Goal: Obtain resource: Download file/media

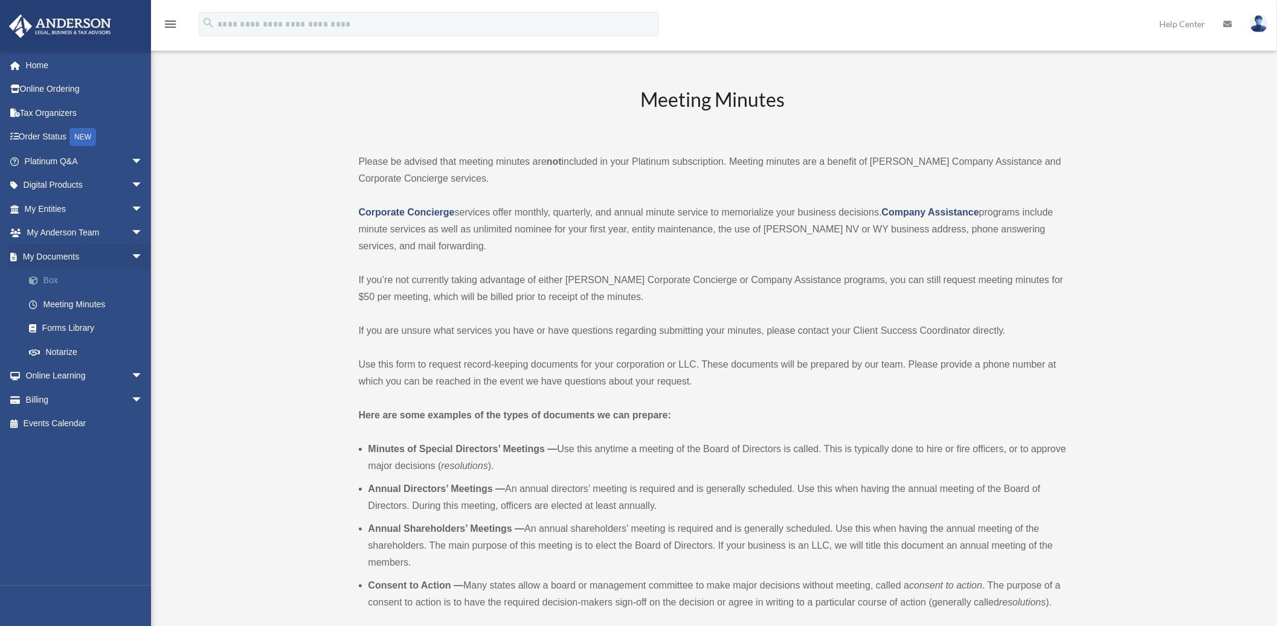
click at [39, 280] on span at bounding box center [40, 281] width 8 height 8
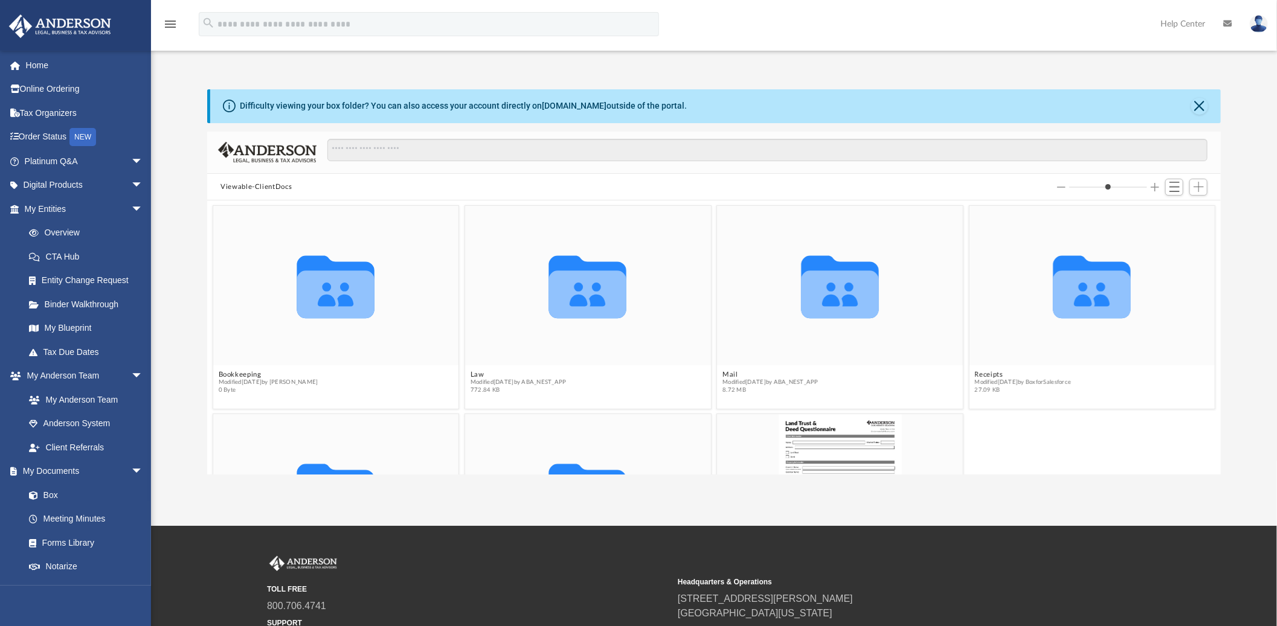
scroll to position [263, 1003]
click at [1173, 191] on span "Switch to List View" at bounding box center [1174, 187] width 10 height 10
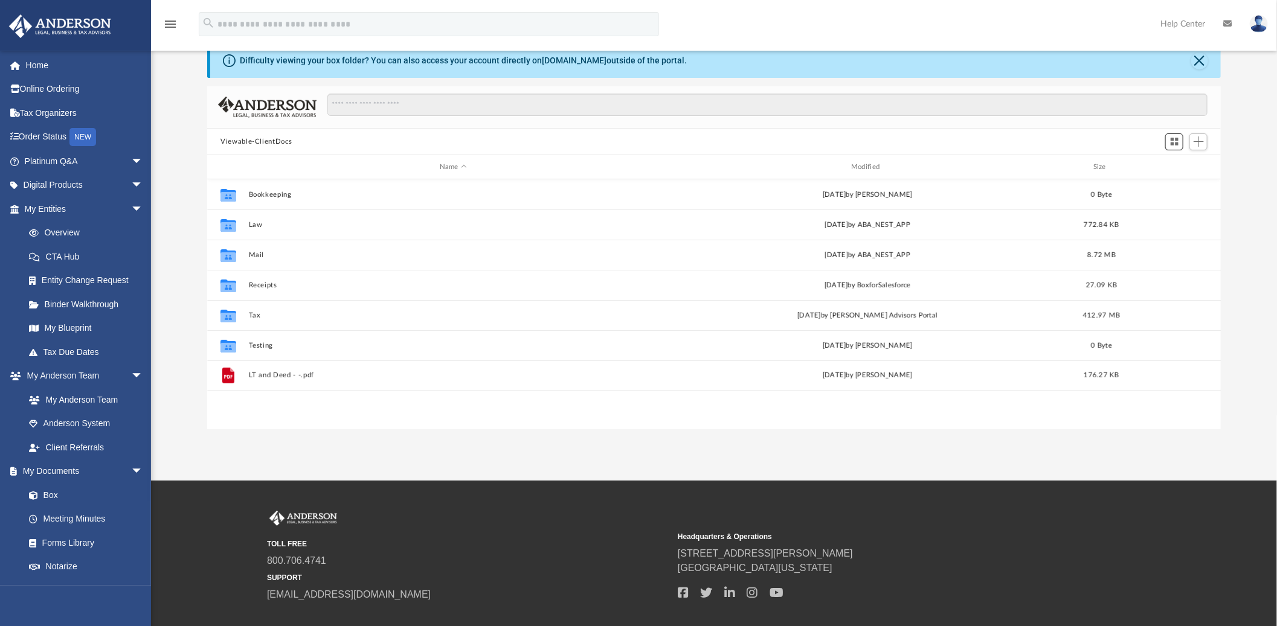
scroll to position [115, 0]
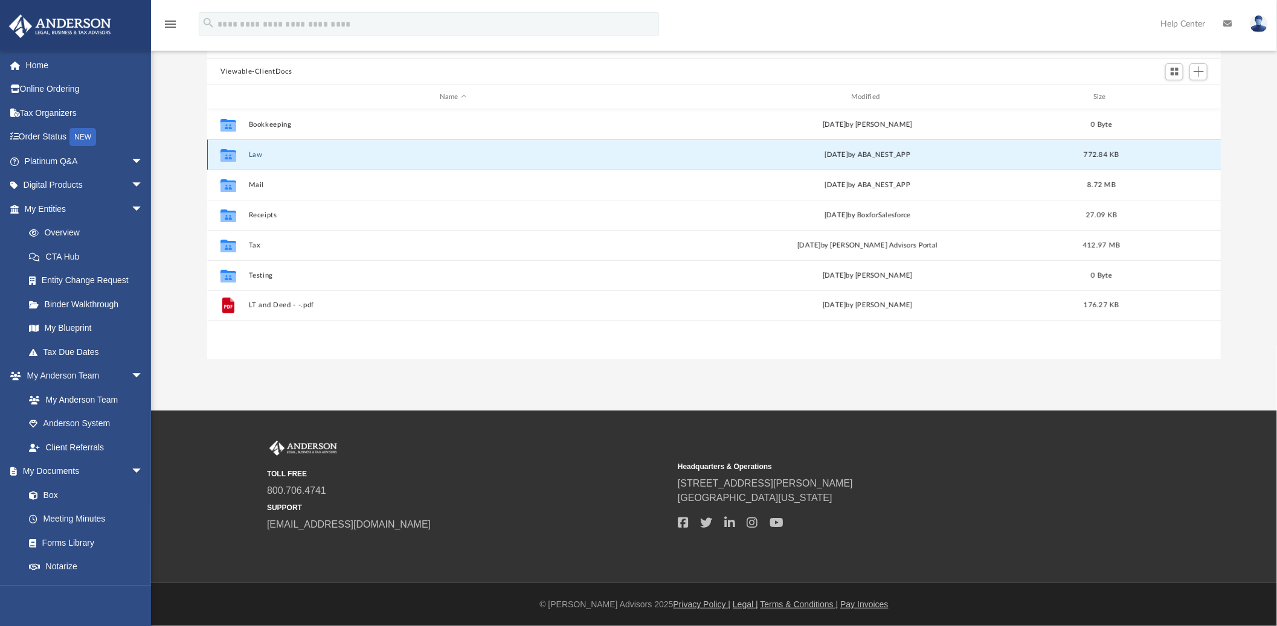
click at [251, 153] on button "Law" at bounding box center [453, 155] width 409 height 8
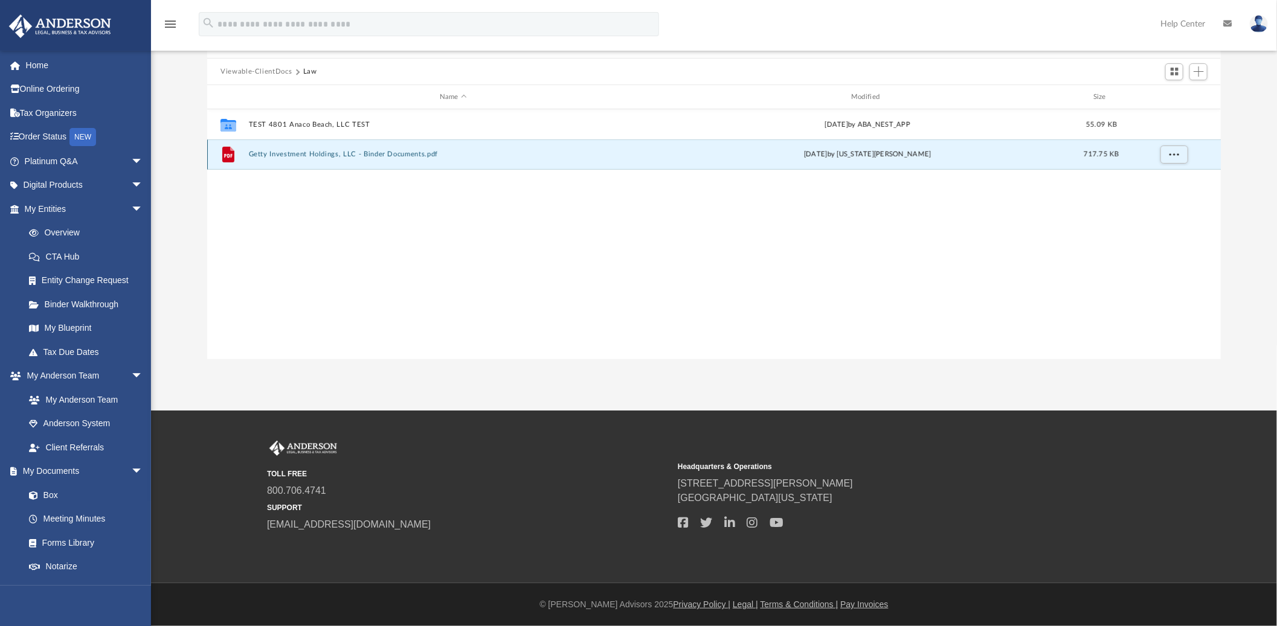
click at [335, 153] on button "Getty Investment Holdings, LLC - Binder Documents.pdf" at bounding box center [453, 154] width 409 height 8
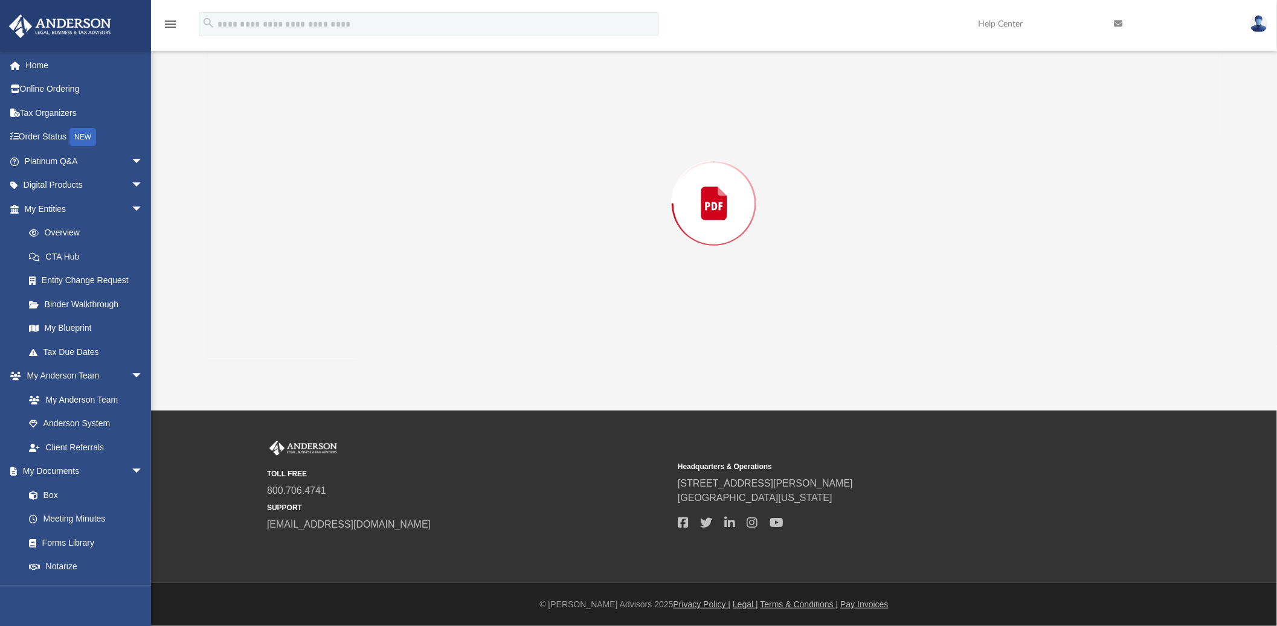
scroll to position [0, 0]
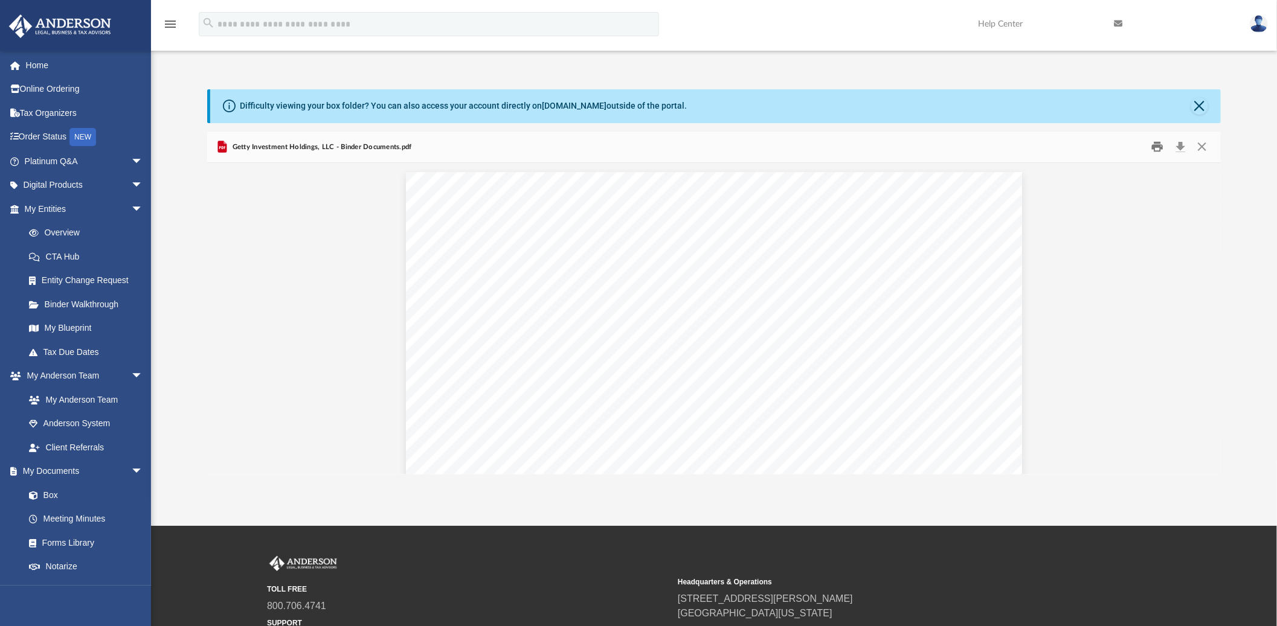
click at [1158, 147] on button "Print" at bounding box center [1157, 147] width 24 height 19
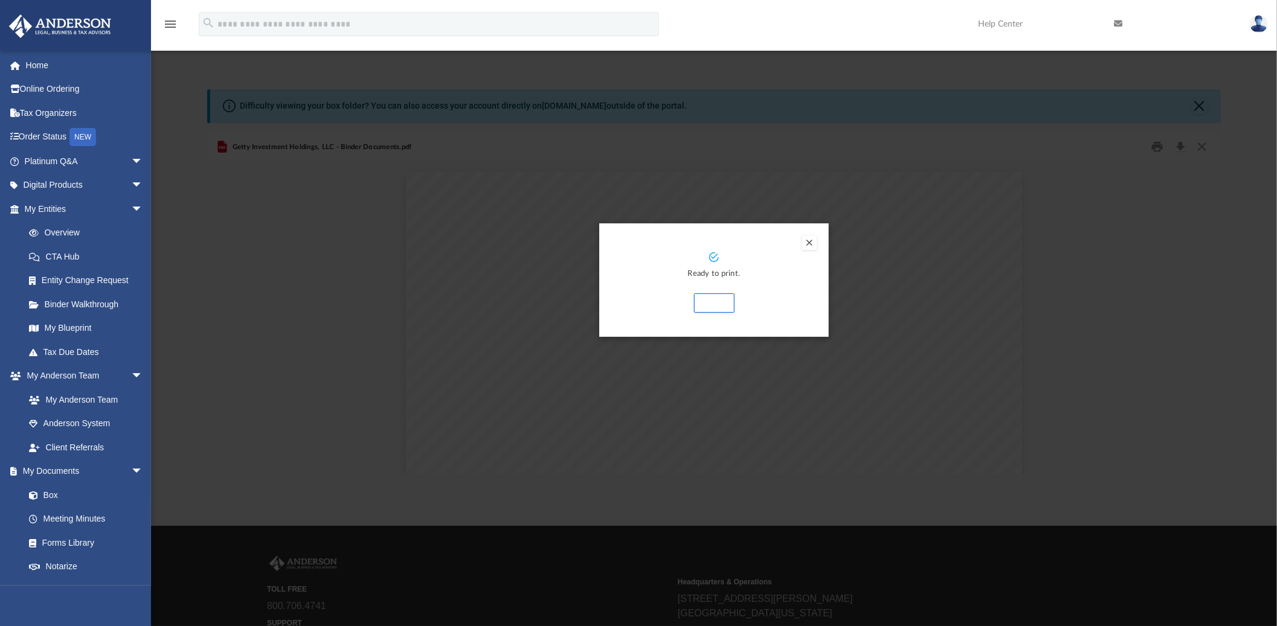
click at [812, 245] on button "Preview" at bounding box center [809, 242] width 14 height 14
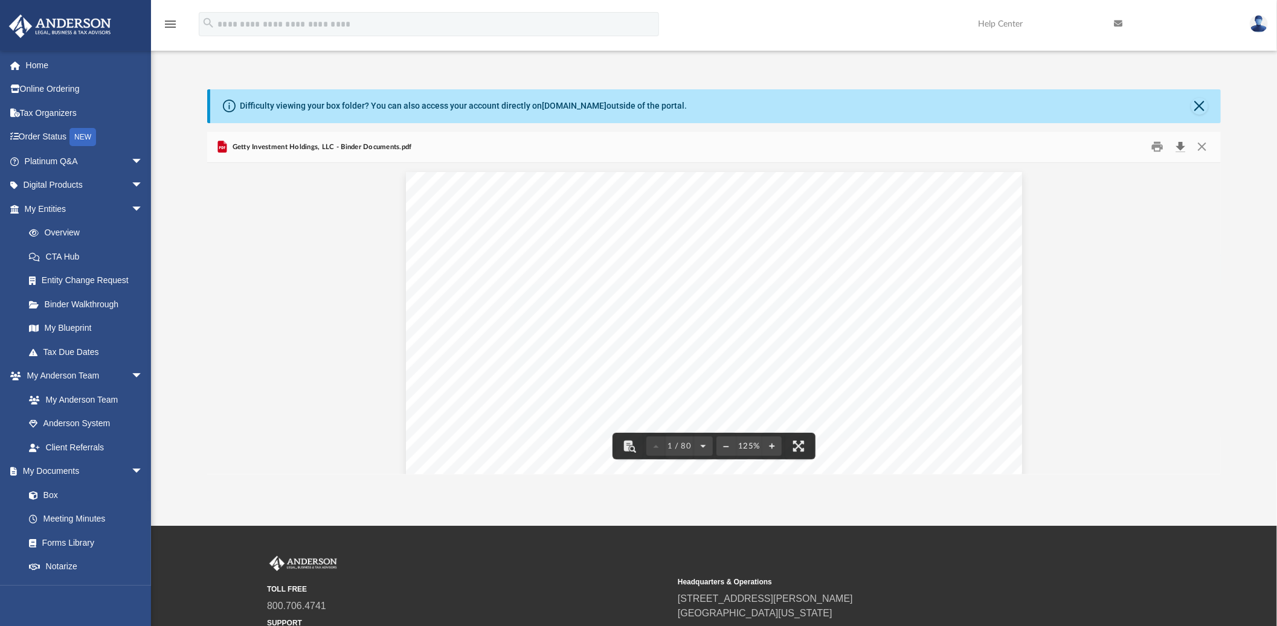
click at [1179, 142] on button "Download" at bounding box center [1180, 147] width 22 height 19
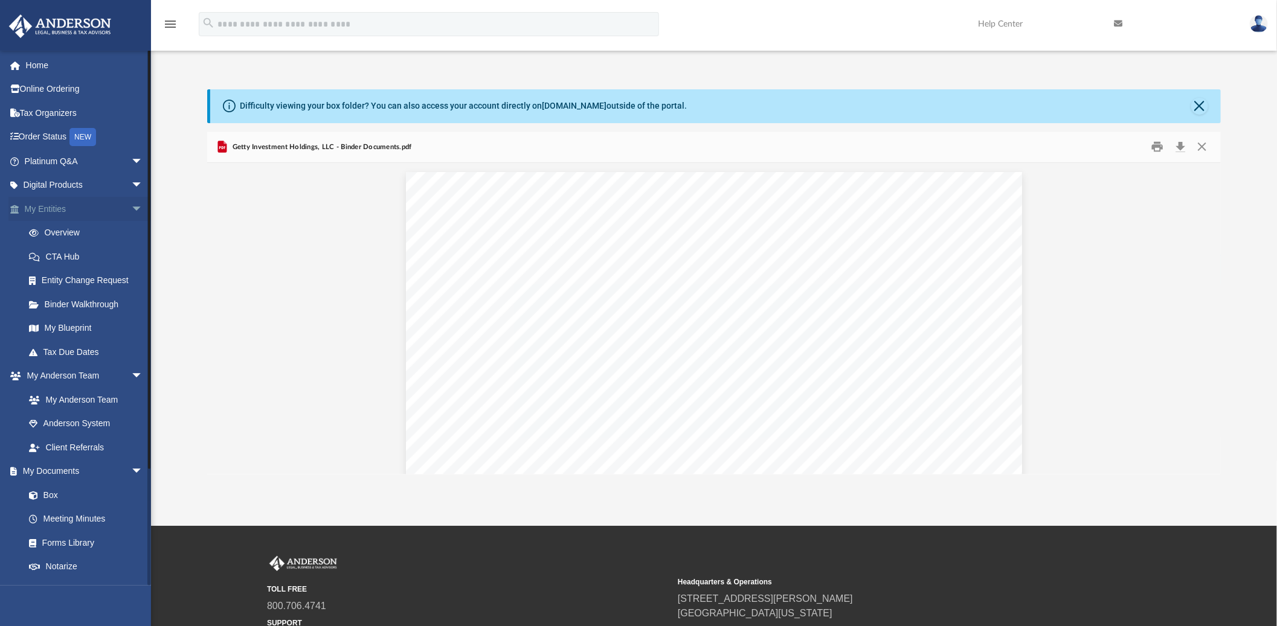
click at [131, 208] on span "arrow_drop_down" at bounding box center [143, 209] width 24 height 25
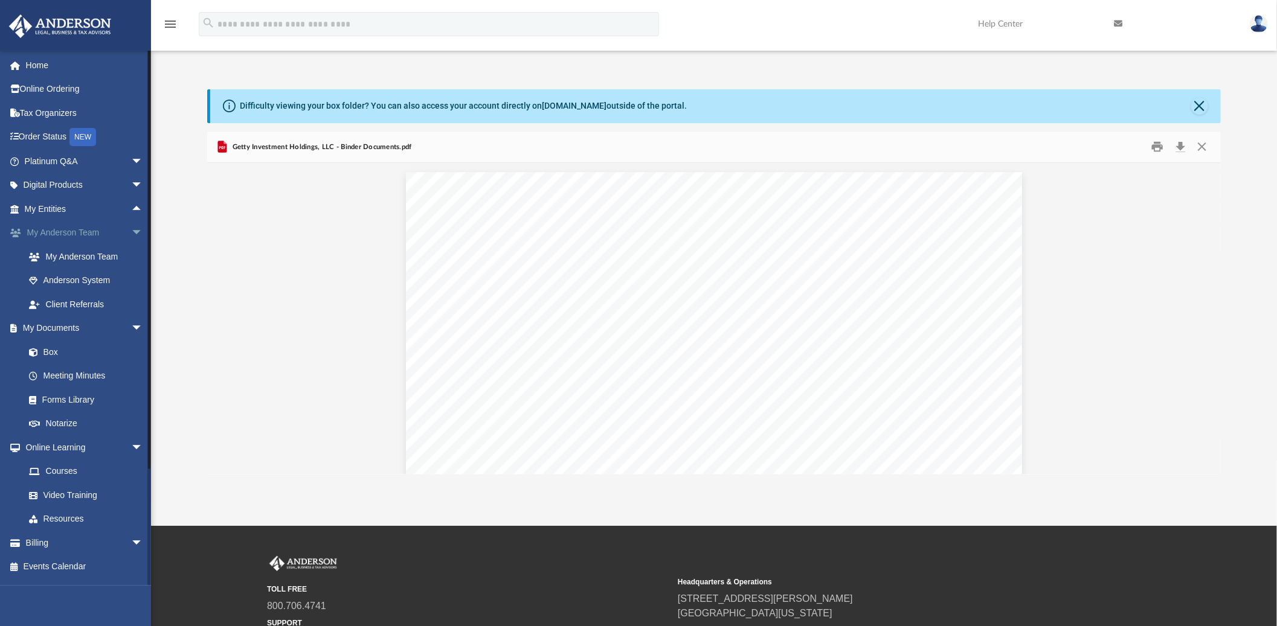
click at [133, 235] on span "arrow_drop_down" at bounding box center [143, 233] width 24 height 25
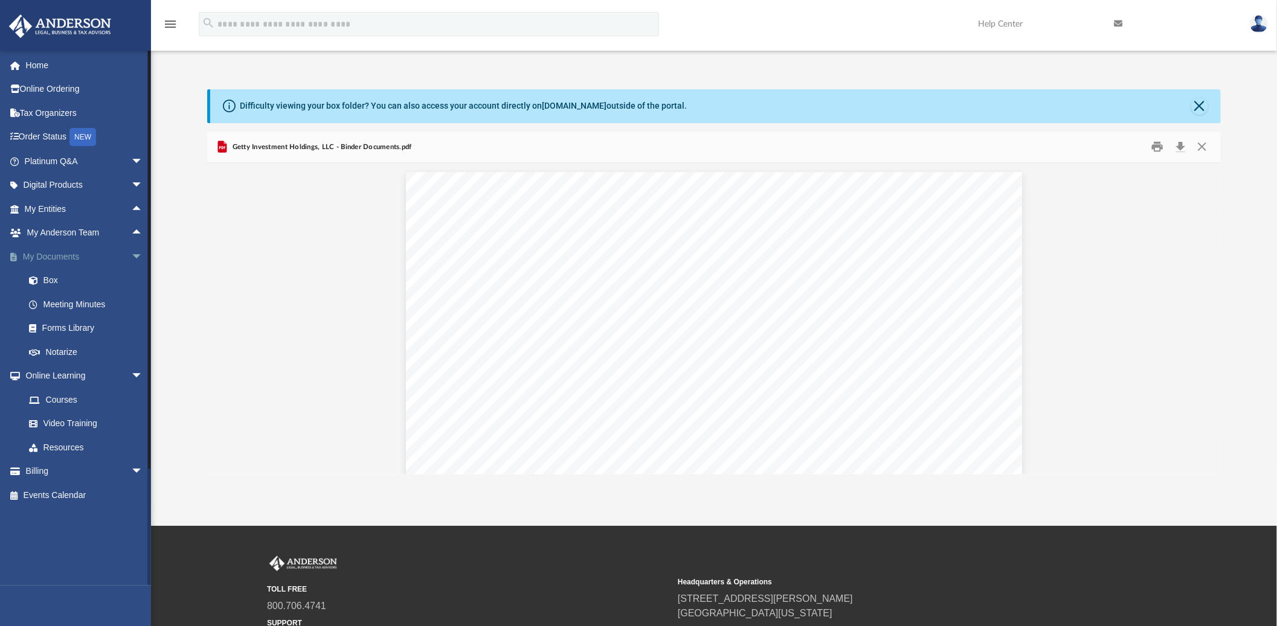
click at [133, 257] on span "arrow_drop_down" at bounding box center [143, 257] width 24 height 25
click at [131, 281] on span "arrow_drop_down" at bounding box center [143, 281] width 24 height 25
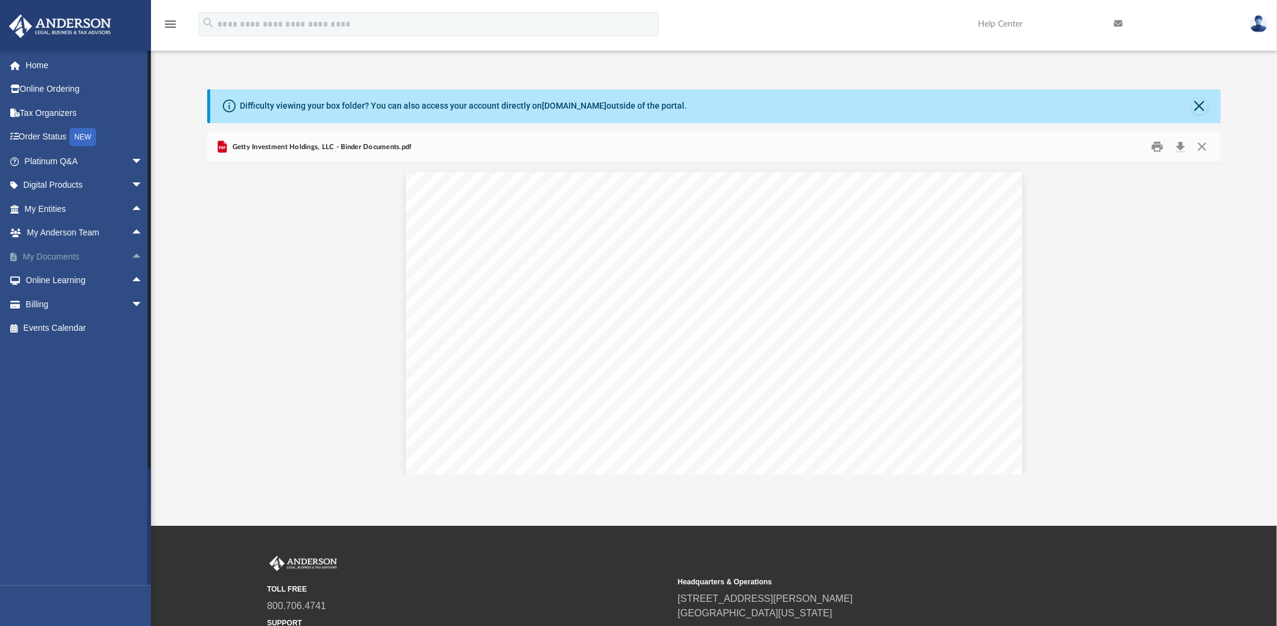
click at [131, 258] on span "arrow_drop_up" at bounding box center [143, 257] width 24 height 25
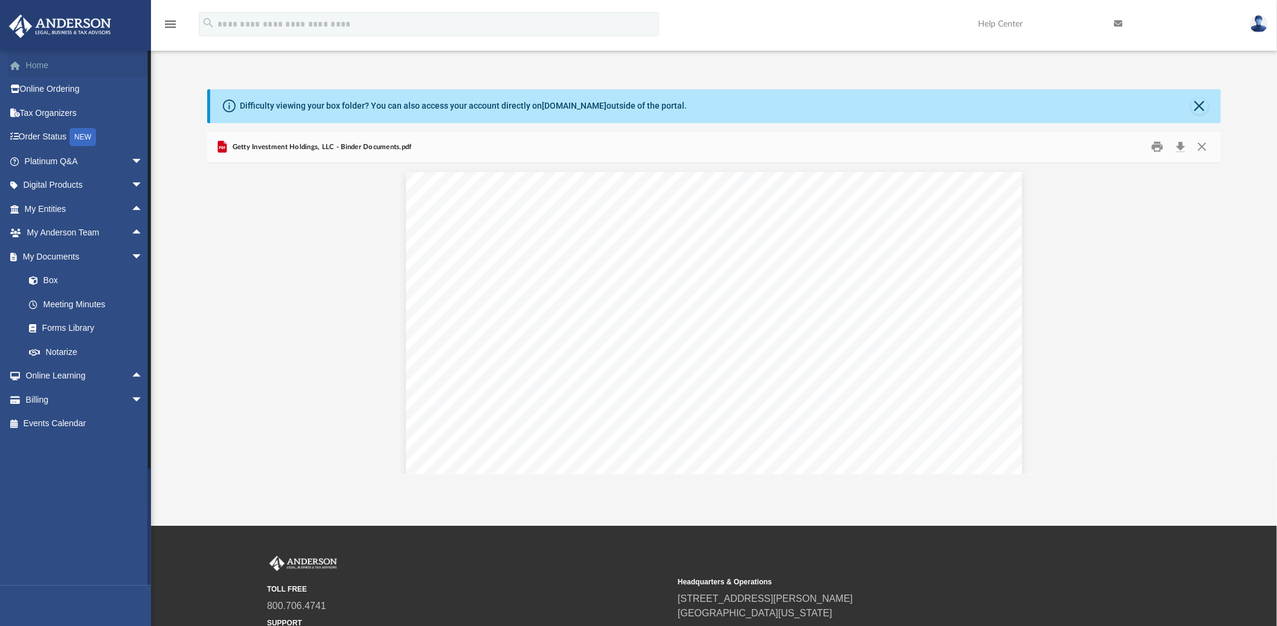
click at [39, 63] on link "Home" at bounding box center [84, 65] width 153 height 24
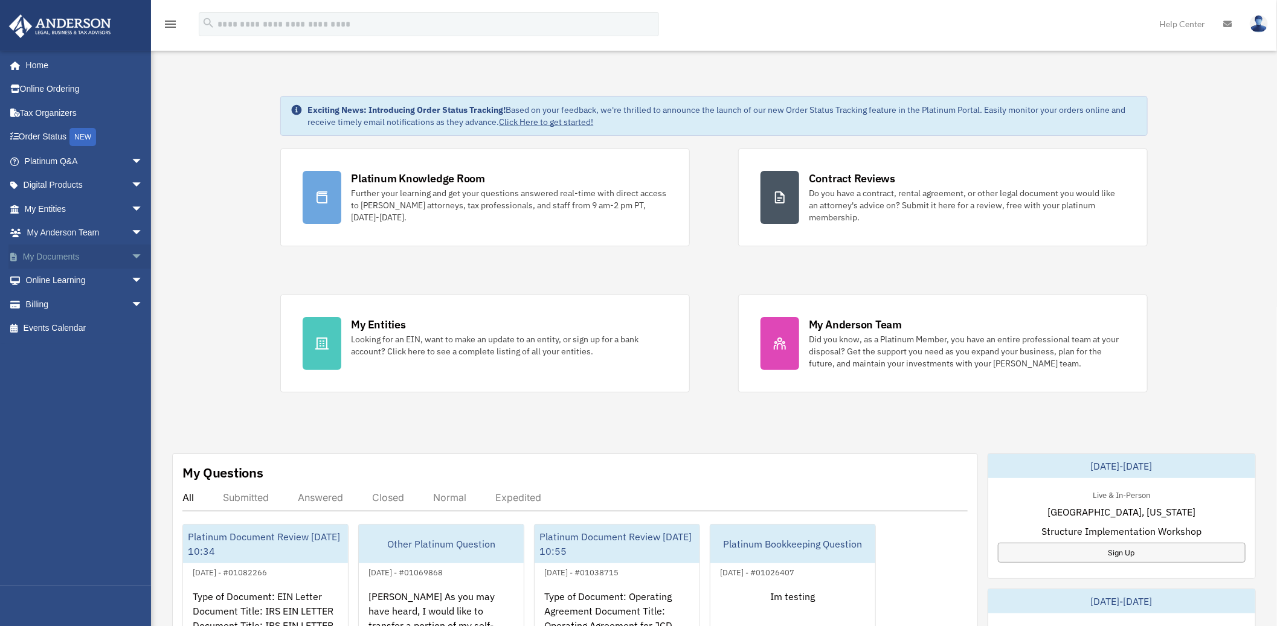
click at [131, 256] on span "arrow_drop_down" at bounding box center [143, 257] width 24 height 25
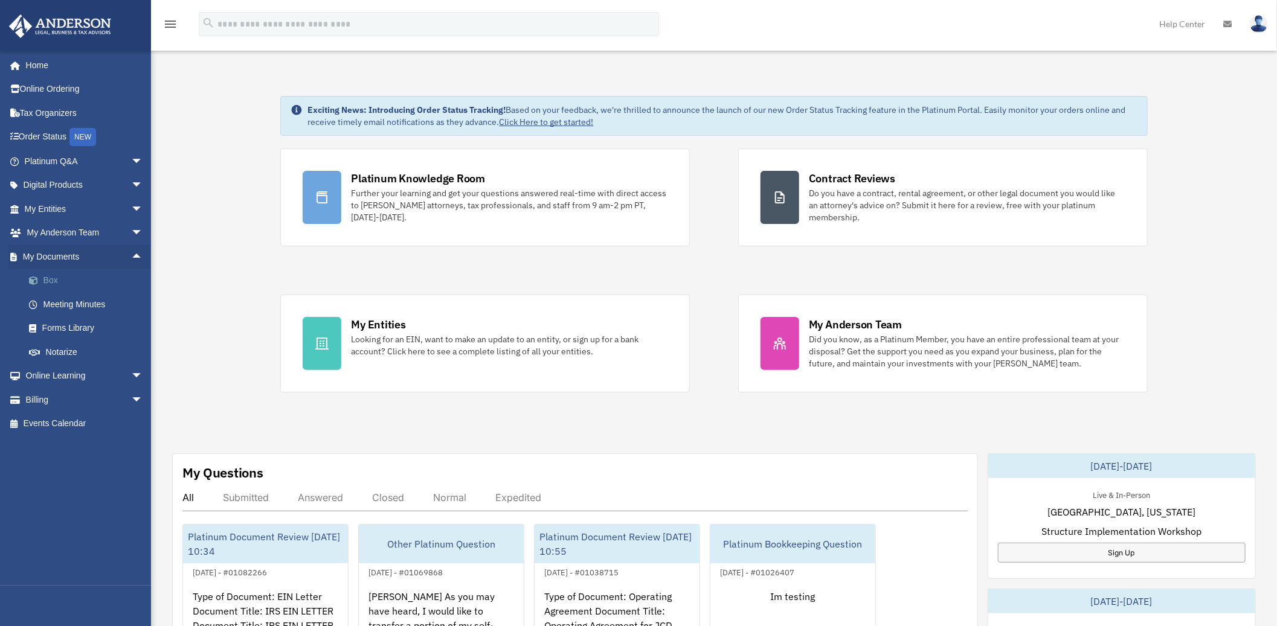
click at [46, 275] on link "Box" at bounding box center [89, 281] width 144 height 24
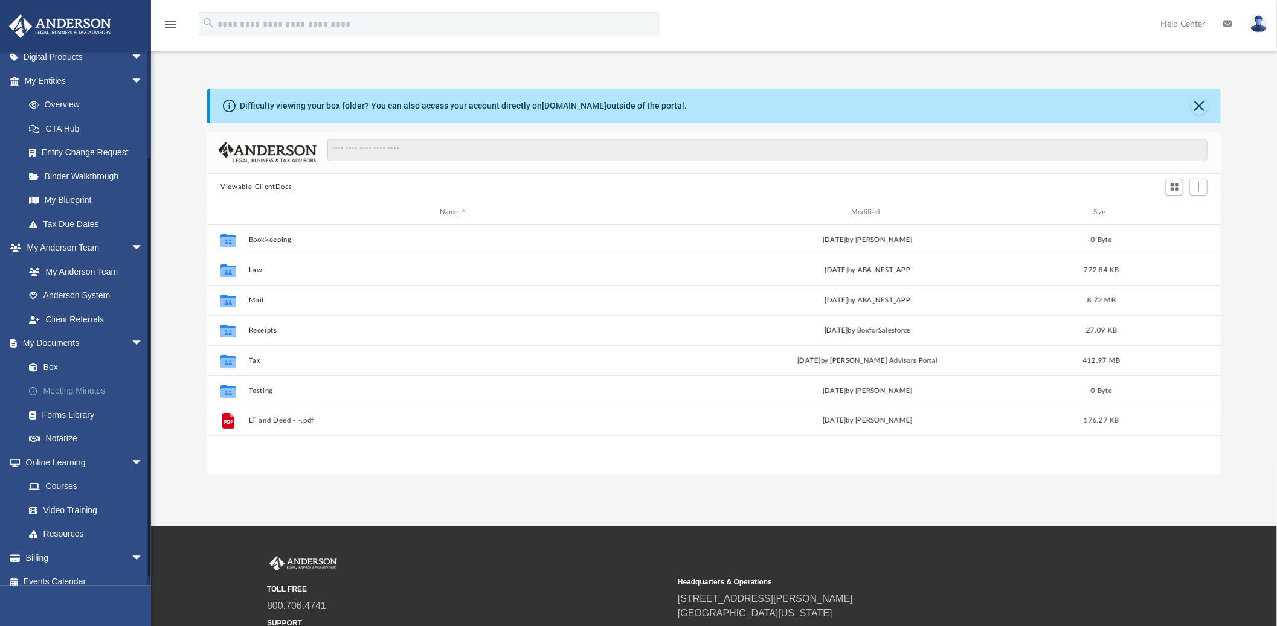
scroll to position [138, 0]
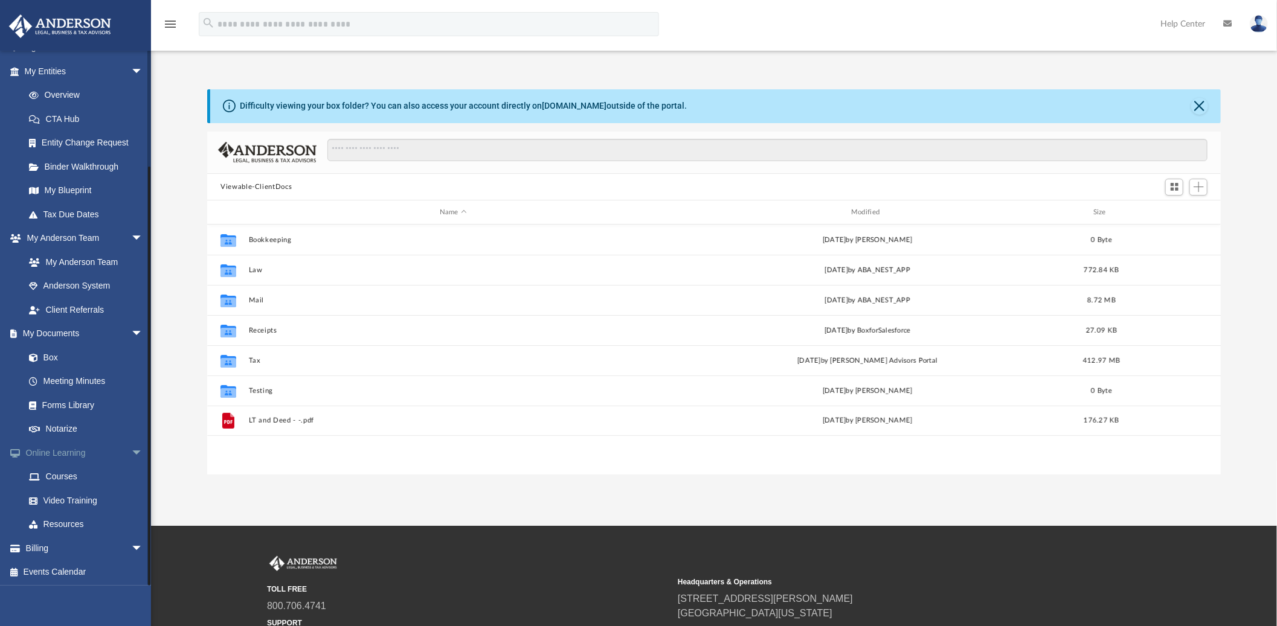
click at [131, 453] on span "arrow_drop_down" at bounding box center [143, 453] width 24 height 25
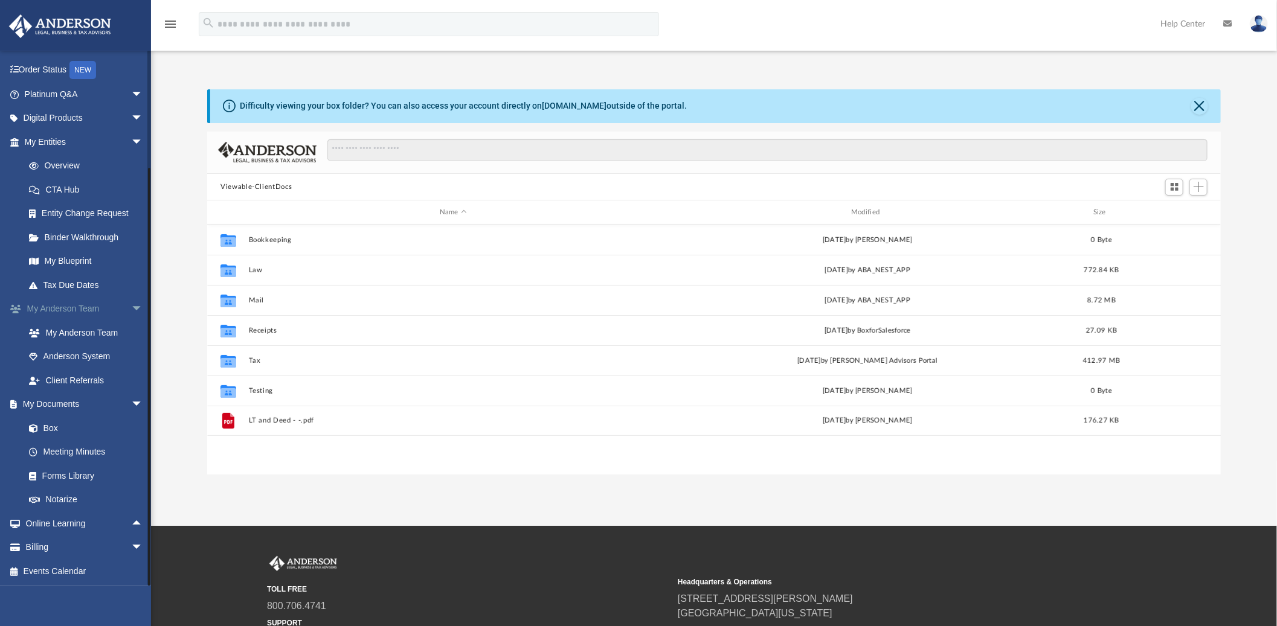
click at [131, 307] on span "arrow_drop_down" at bounding box center [143, 309] width 24 height 25
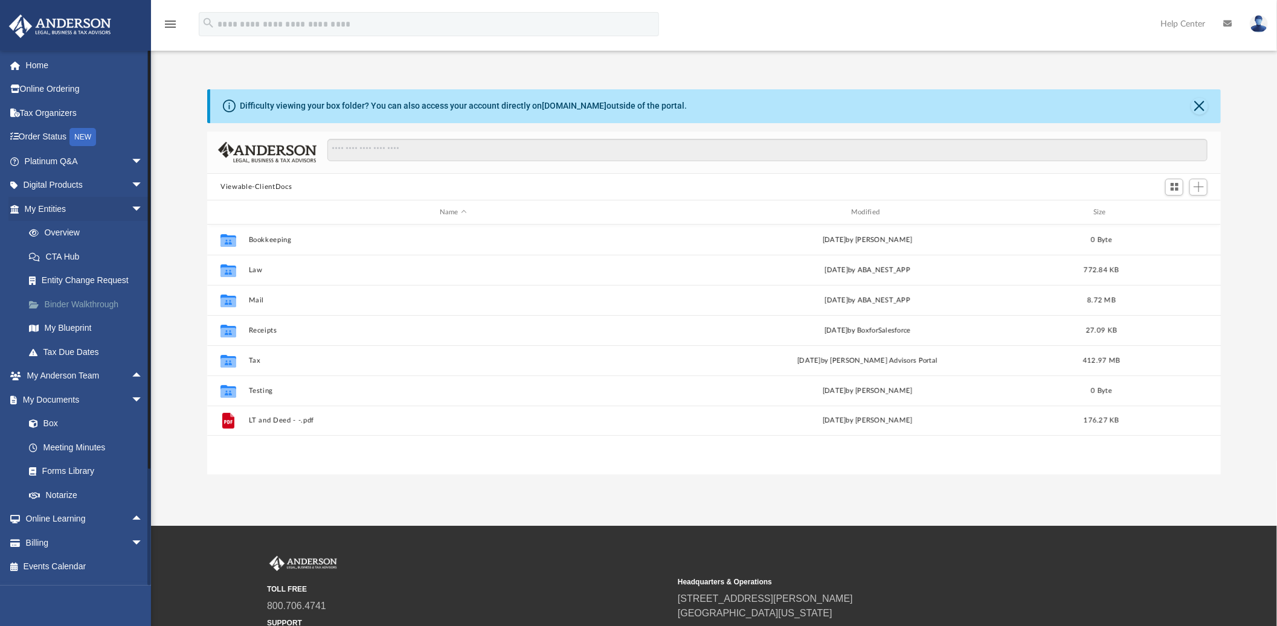
scroll to position [0, 0]
click at [131, 207] on span "arrow_drop_down" at bounding box center [143, 209] width 24 height 25
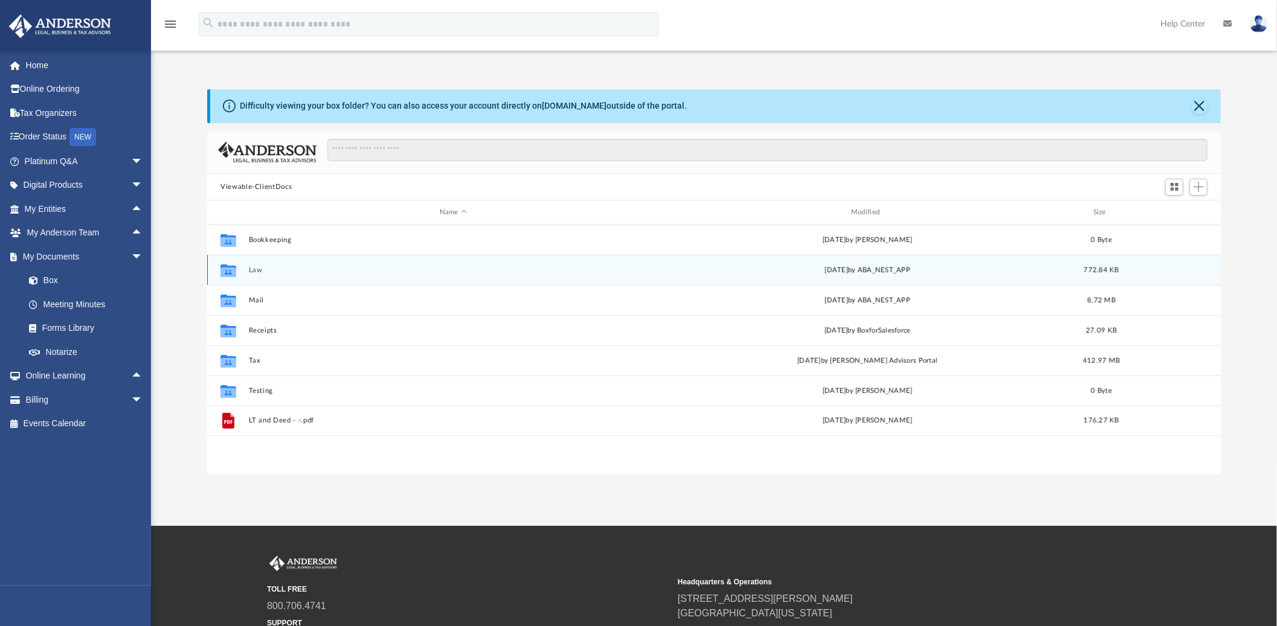
click at [252, 272] on button "Law" at bounding box center [453, 270] width 409 height 8
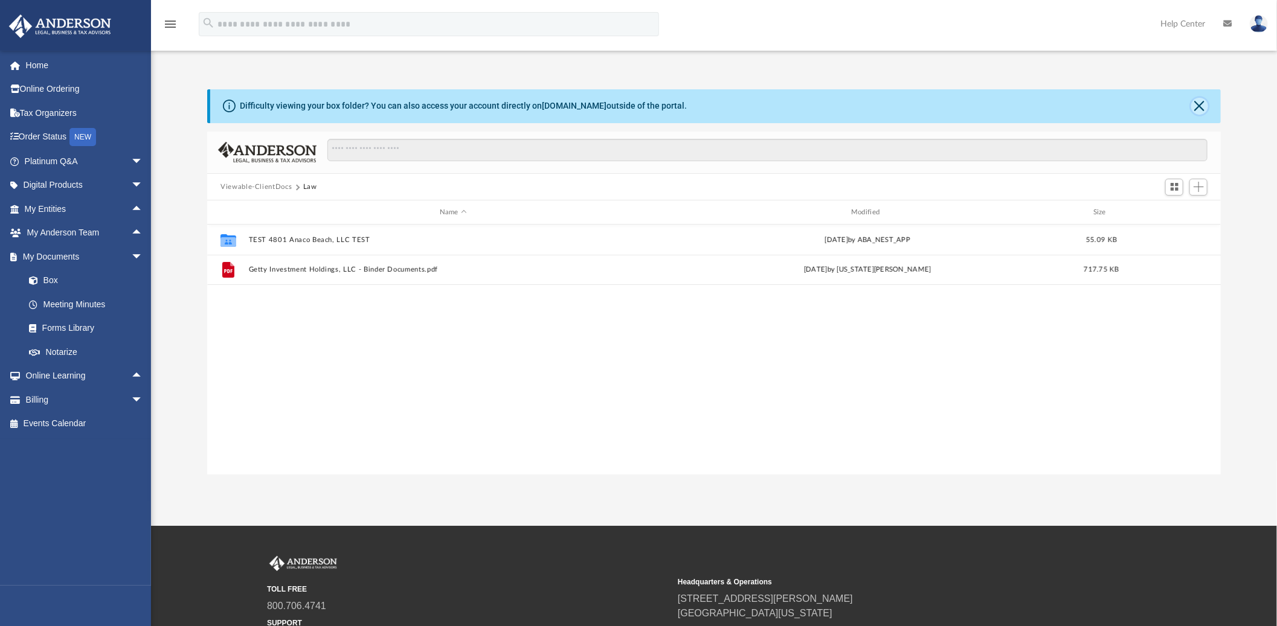
click at [1197, 100] on button "Close" at bounding box center [1199, 106] width 17 height 17
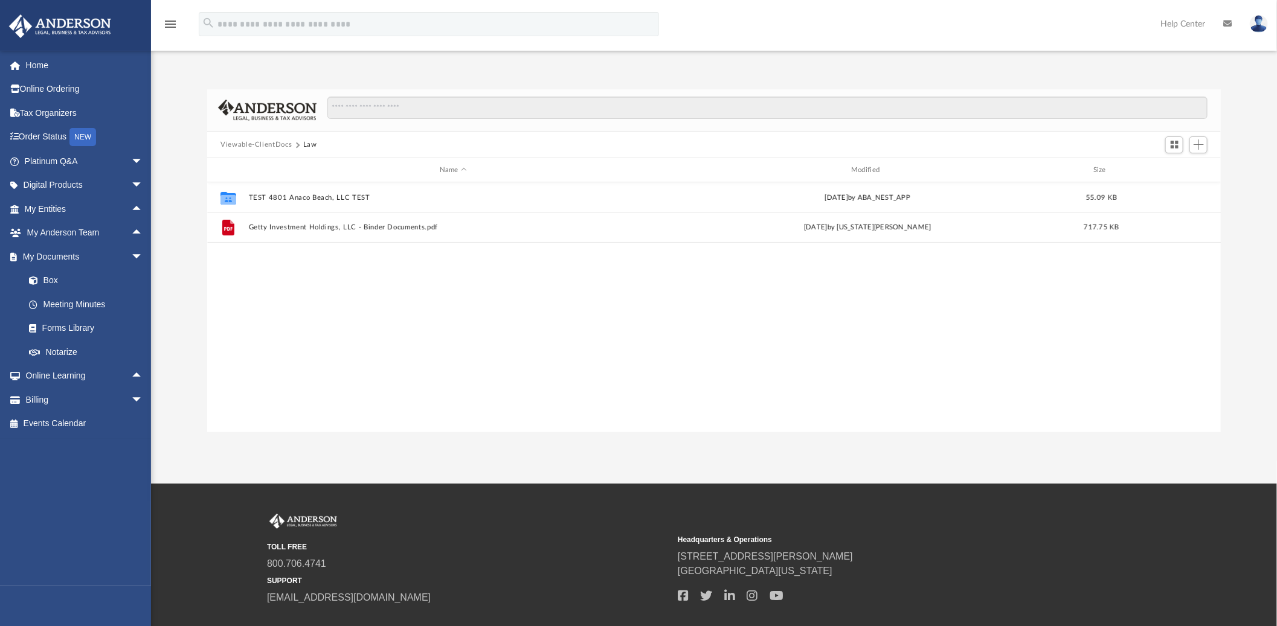
click at [261, 143] on button "Viewable-ClientDocs" at bounding box center [255, 144] width 71 height 11
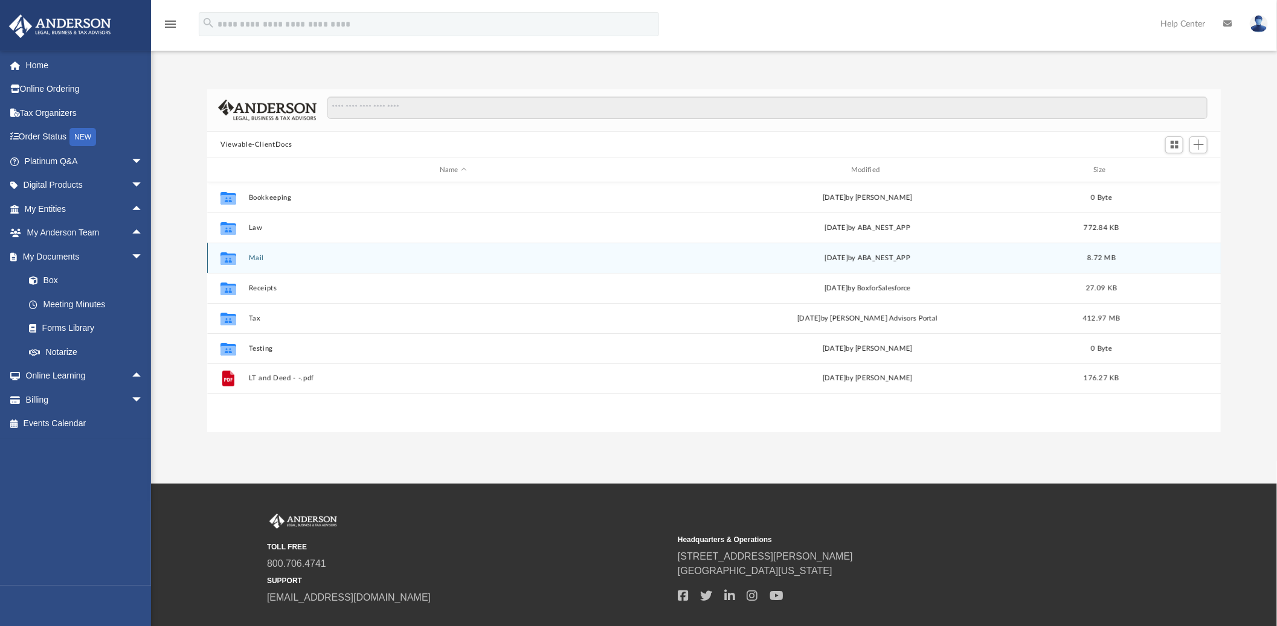
click at [255, 257] on button "Mail" at bounding box center [453, 258] width 409 height 8
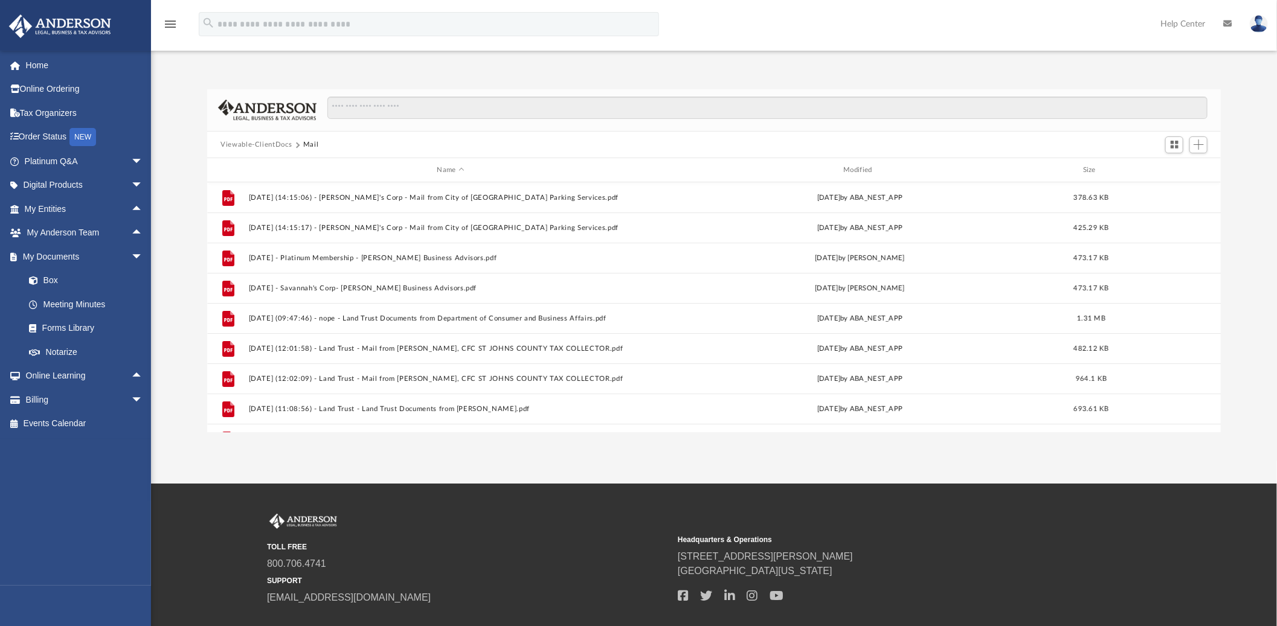
click at [257, 141] on button "Viewable-ClientDocs" at bounding box center [255, 144] width 71 height 11
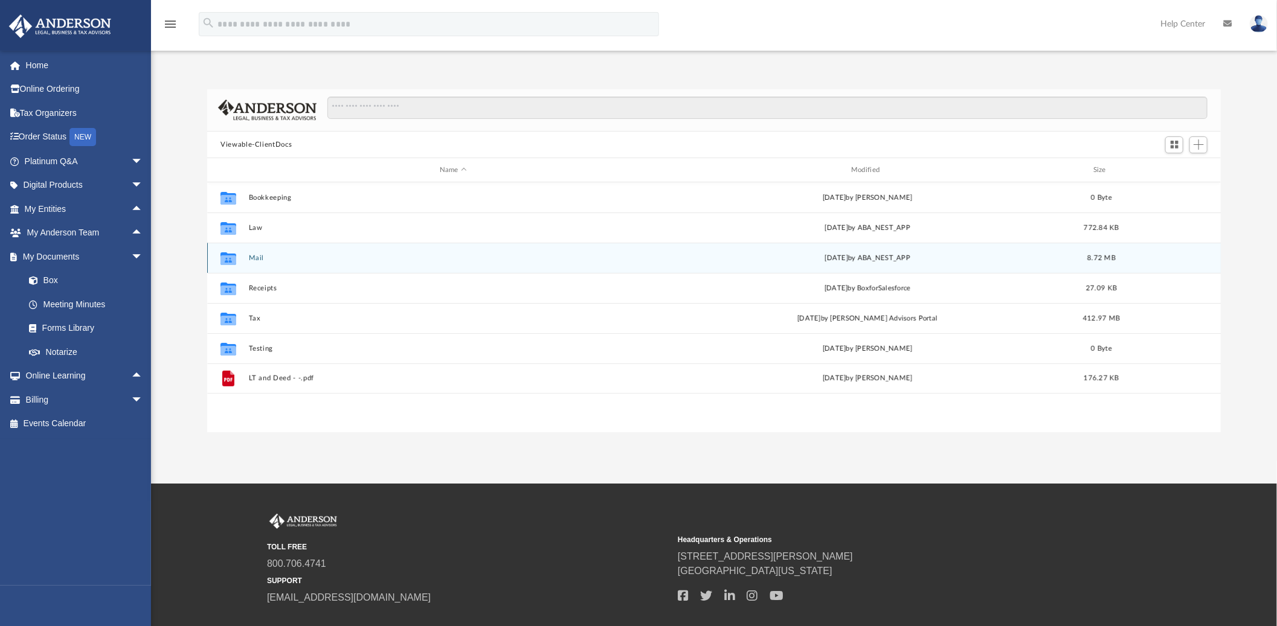
click at [255, 255] on button "Mail" at bounding box center [453, 258] width 409 height 8
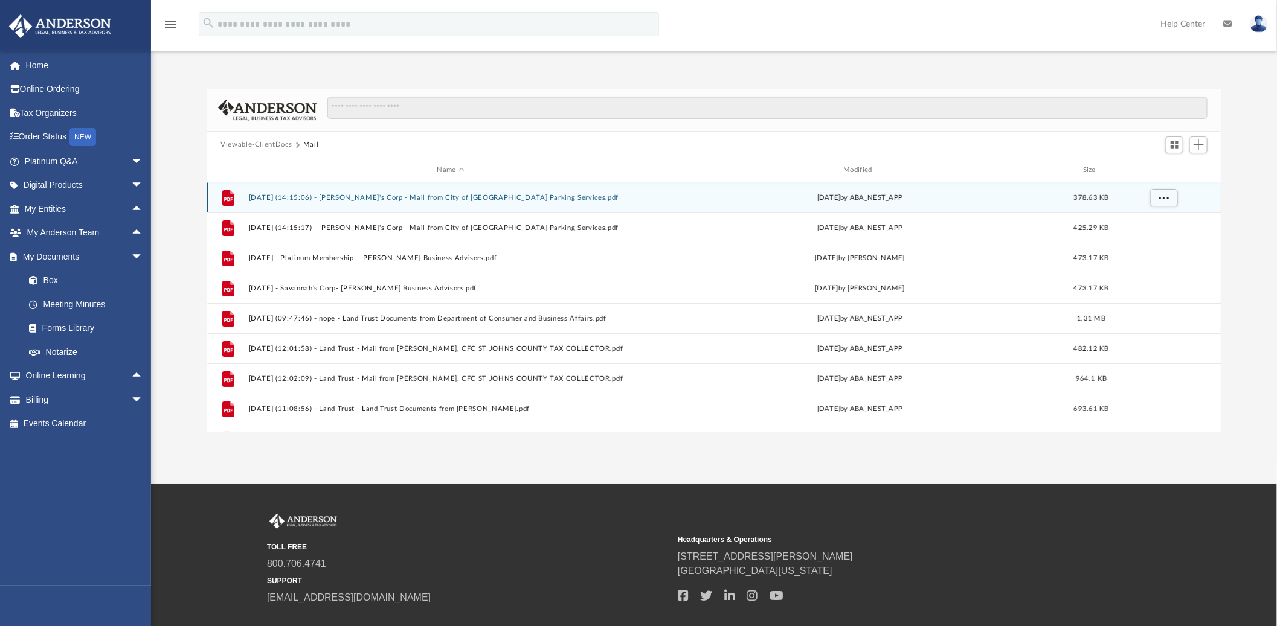
click at [467, 197] on button "[DATE] (14:15:06) - [PERSON_NAME]'s Corp - Mail from City of [GEOGRAPHIC_DATA] …" at bounding box center [451, 198] width 404 height 8
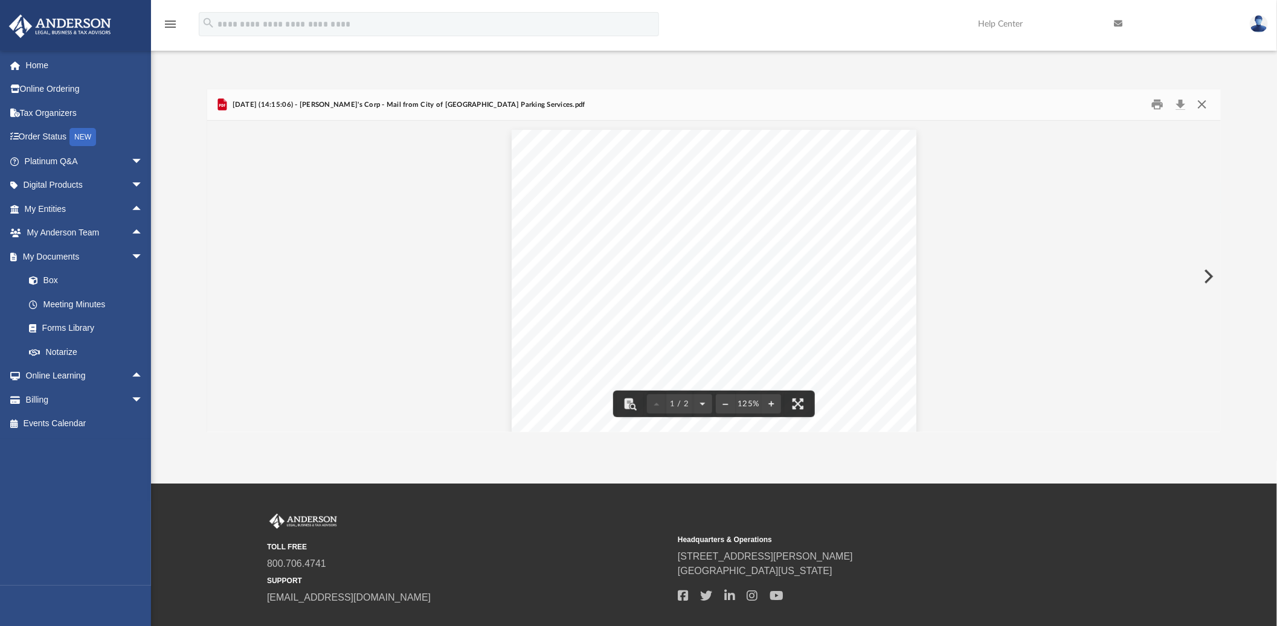
click at [1199, 106] on button "Close" at bounding box center [1201, 104] width 22 height 19
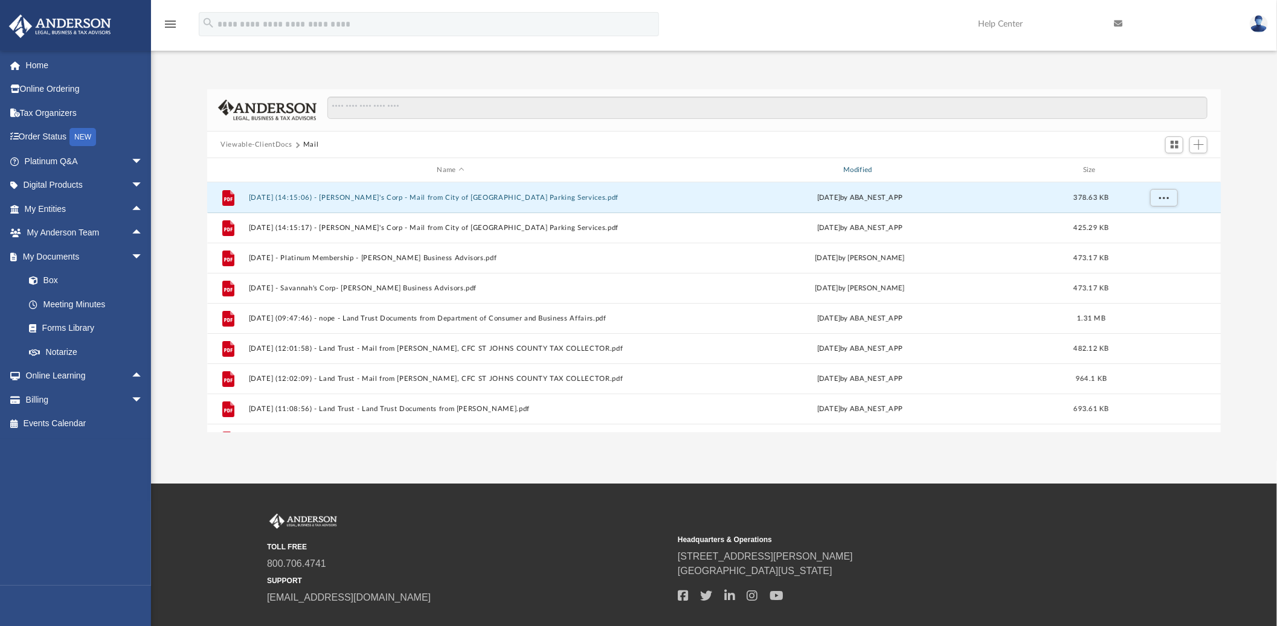
click at [857, 168] on div "Modified" at bounding box center [860, 170] width 404 height 11
click at [859, 165] on div "Modified" at bounding box center [860, 170] width 404 height 11
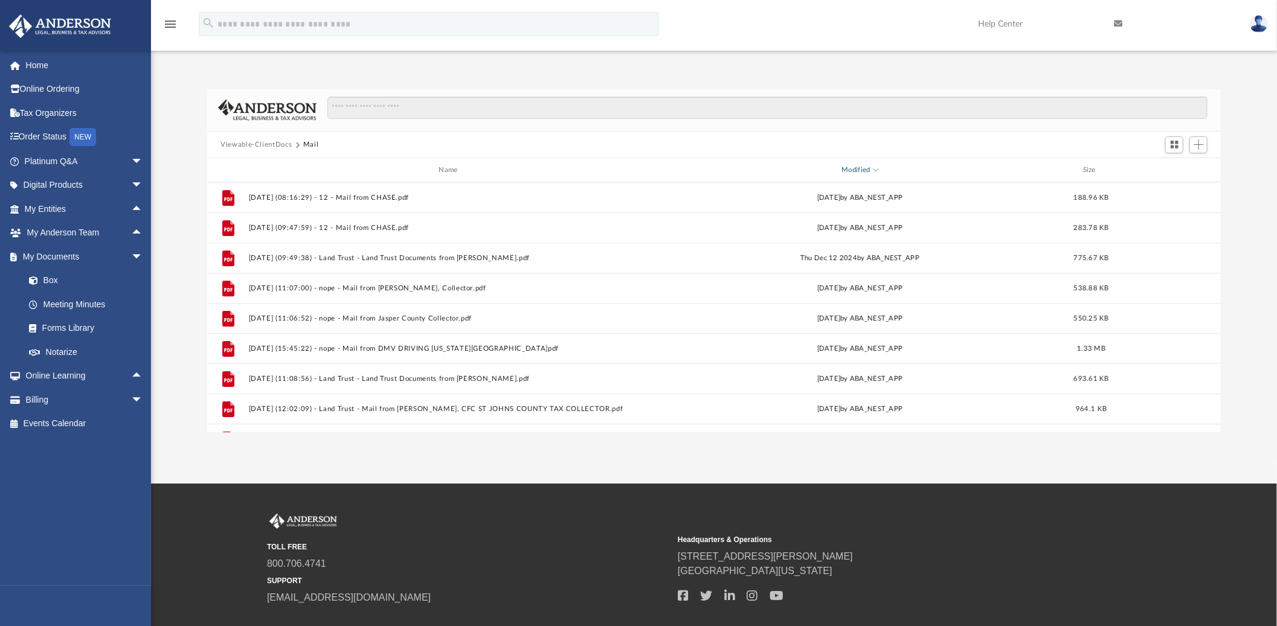
click at [850, 170] on div "Modified" at bounding box center [860, 170] width 404 height 11
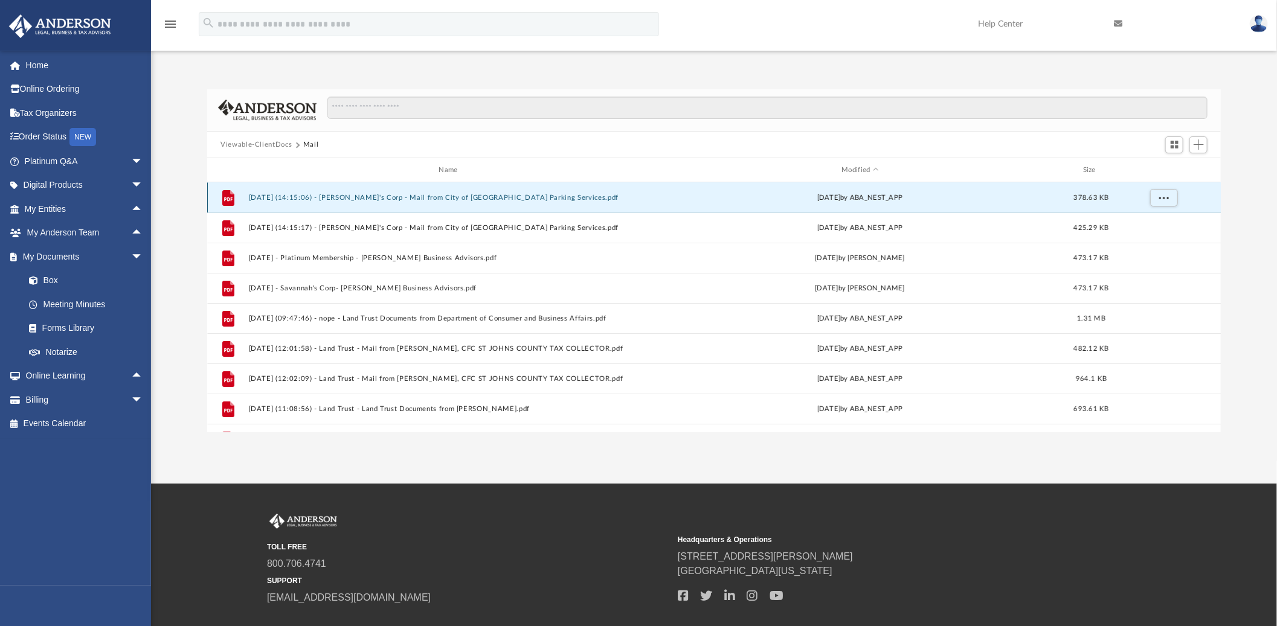
click at [434, 197] on button "[DATE] (14:15:06) - [PERSON_NAME]'s Corp - Mail from City of [GEOGRAPHIC_DATA] …" at bounding box center [451, 198] width 404 height 8
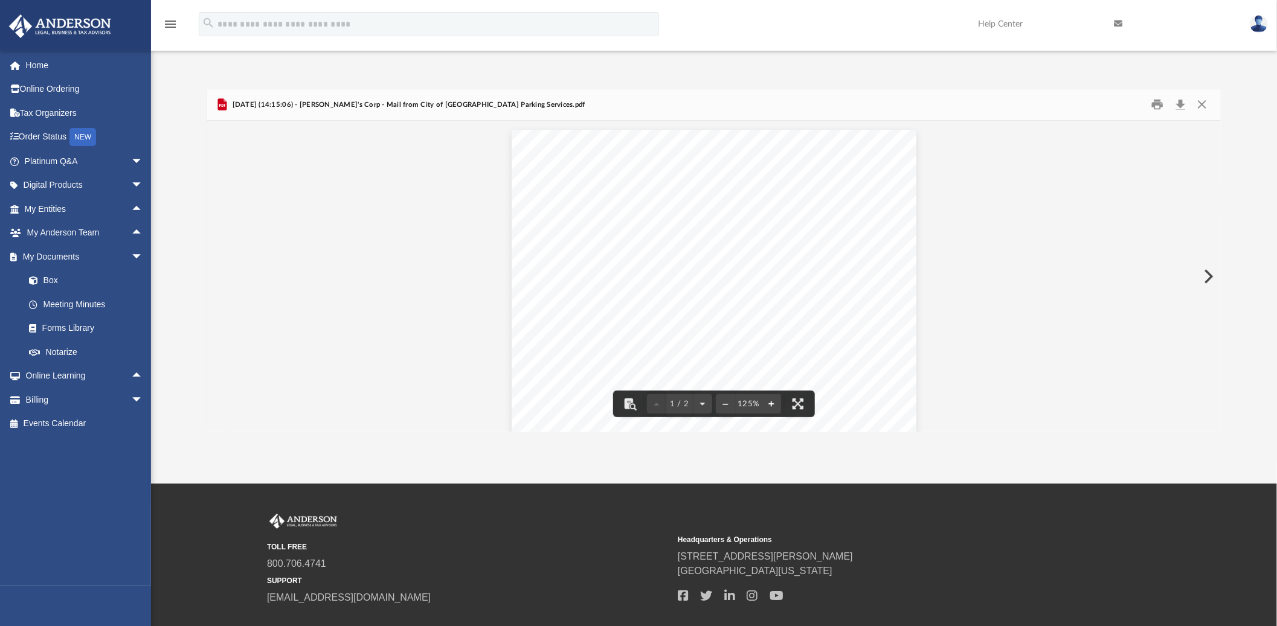
click at [769, 406] on button "File preview" at bounding box center [770, 404] width 19 height 27
click at [769, 406] on div "Page 1" at bounding box center [713, 415] width 437 height 589
click at [769, 406] on button "File preview" at bounding box center [770, 404] width 19 height 27
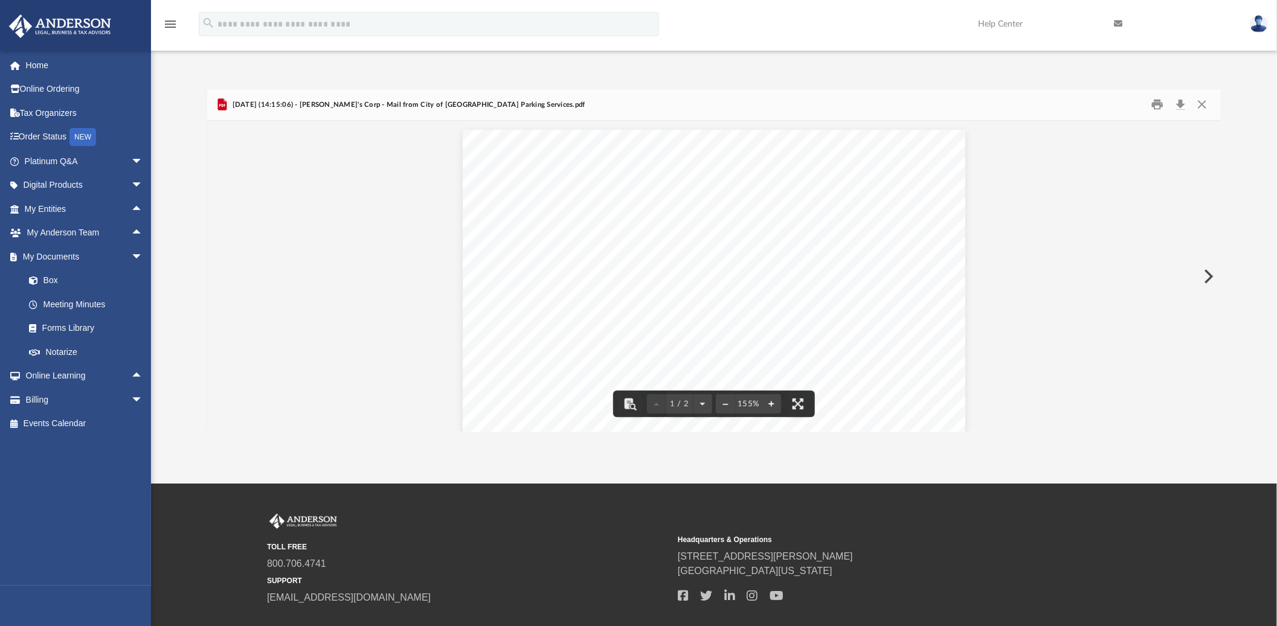
click at [769, 406] on button "File preview" at bounding box center [770, 404] width 19 height 27
click at [726, 400] on button "File preview" at bounding box center [725, 404] width 19 height 27
click at [767, 400] on button "File preview" at bounding box center [770, 404] width 19 height 27
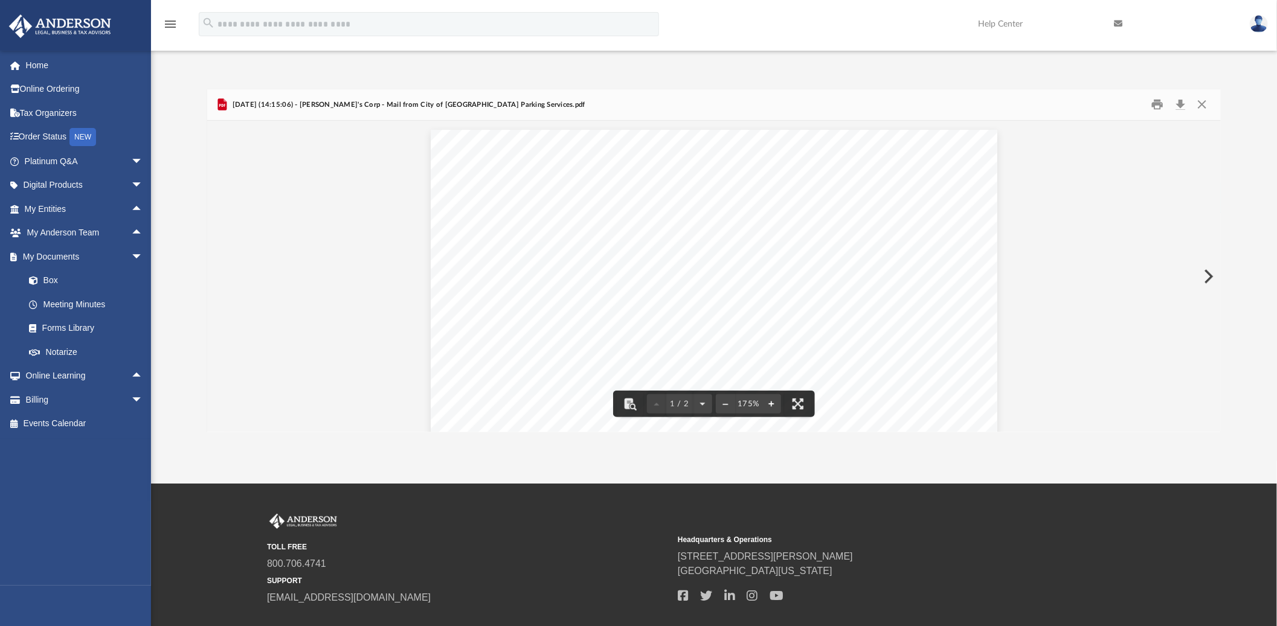
click at [767, 400] on button "File preview" at bounding box center [770, 404] width 19 height 27
click at [770, 406] on button "File preview" at bounding box center [770, 404] width 19 height 27
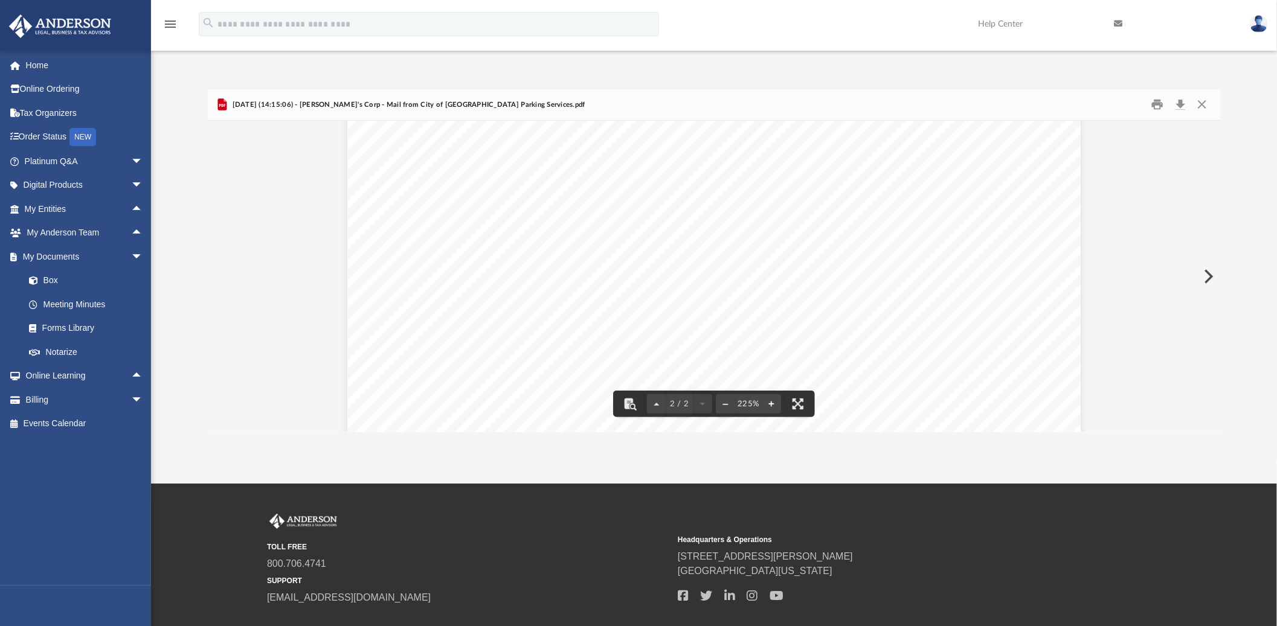
click at [770, 406] on button "File preview" at bounding box center [770, 404] width 19 height 27
click at [726, 403] on button "File preview" at bounding box center [725, 404] width 19 height 27
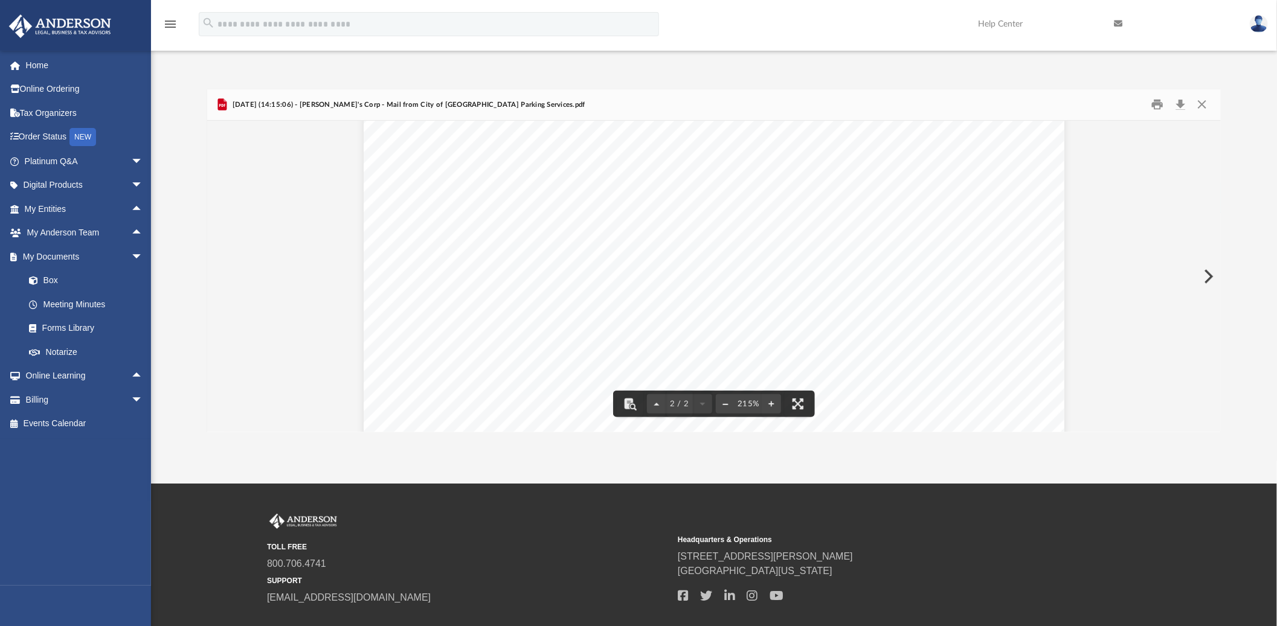
click at [726, 403] on button "File preview" at bounding box center [725, 404] width 19 height 27
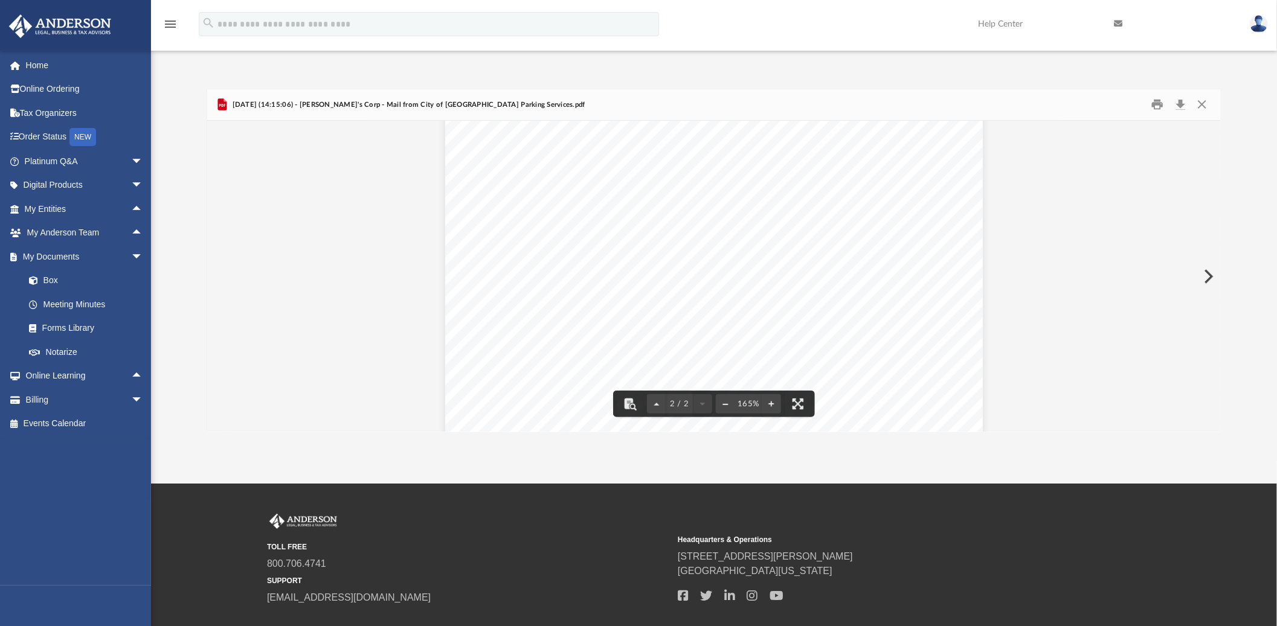
click at [726, 403] on button "File preview" at bounding box center [725, 404] width 19 height 27
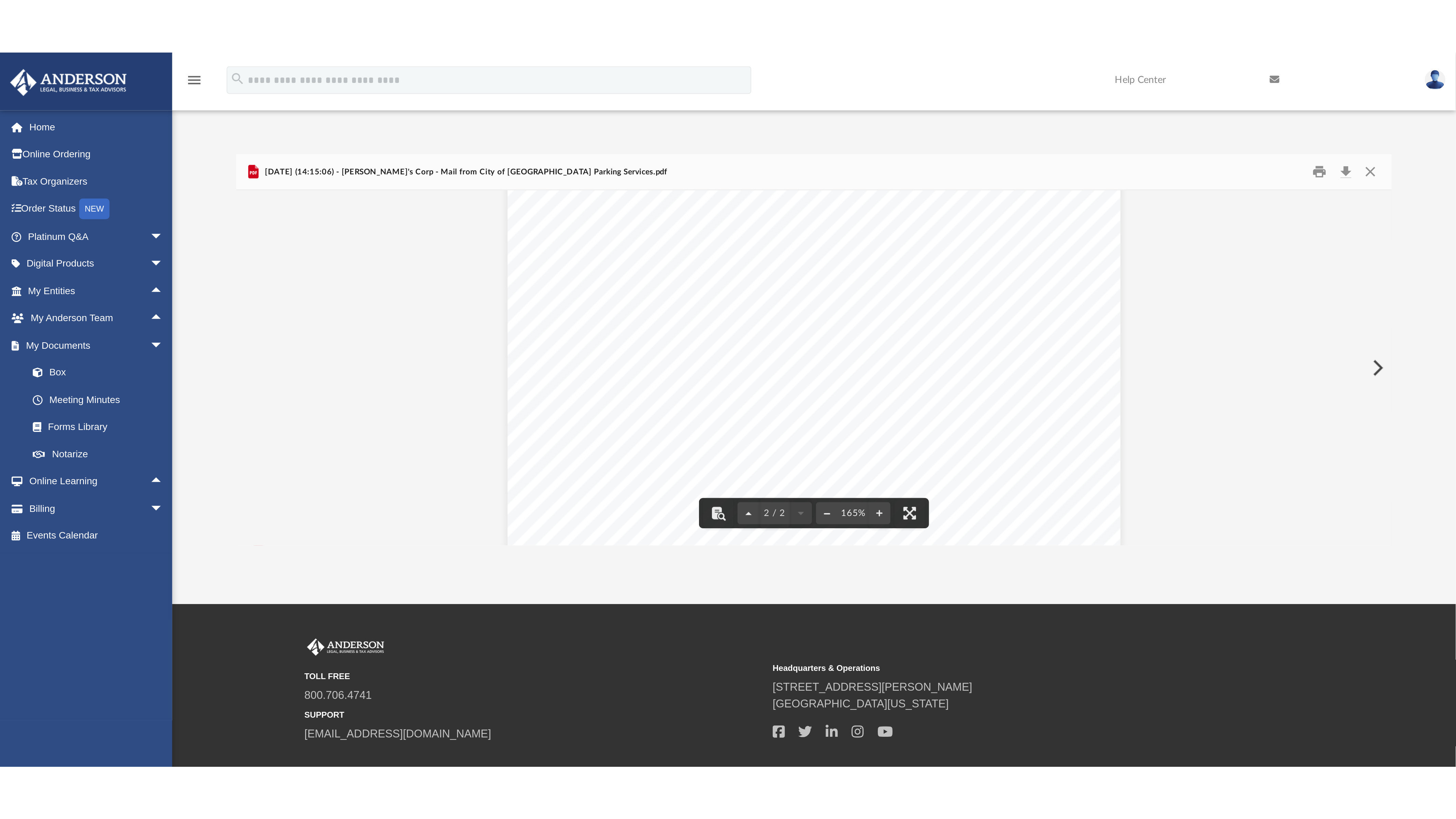
scroll to position [404, 0]
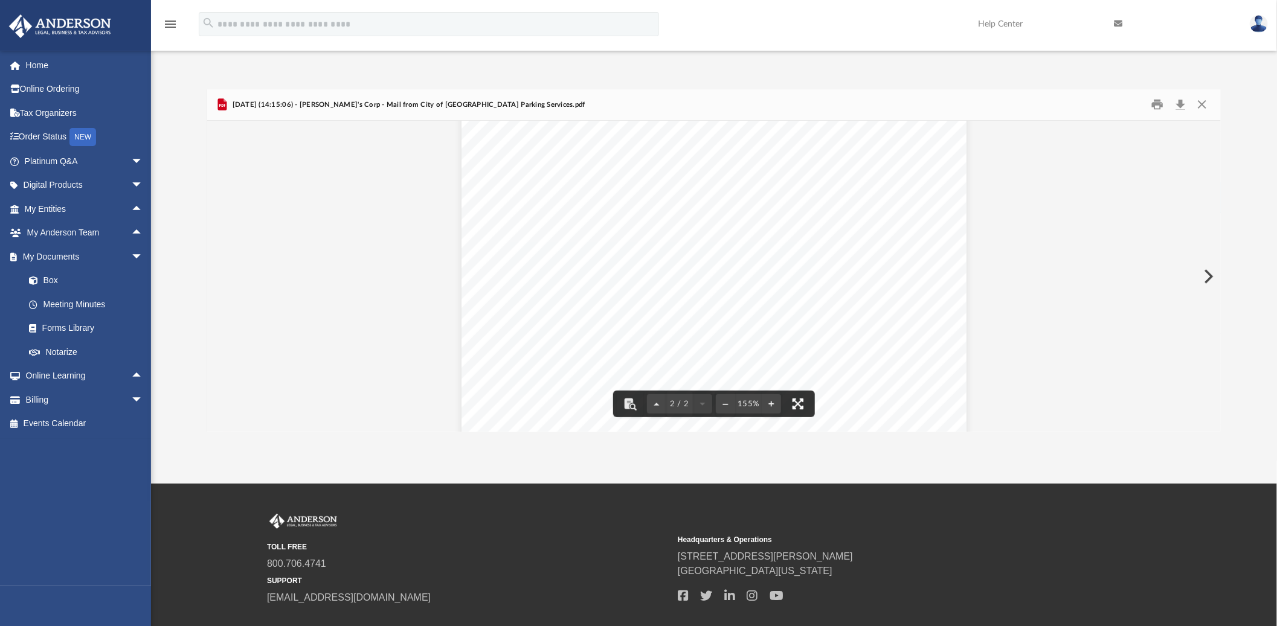
click at [797, 405] on button "File preview" at bounding box center [797, 404] width 27 height 27
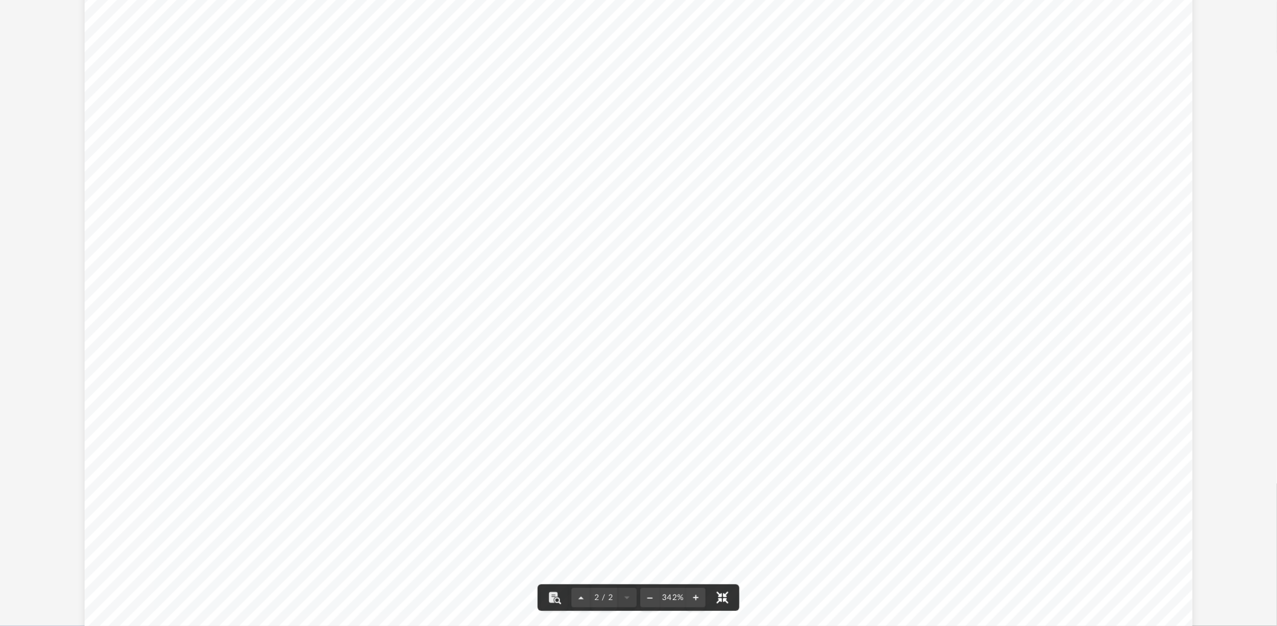
scroll to position [263, 2172]
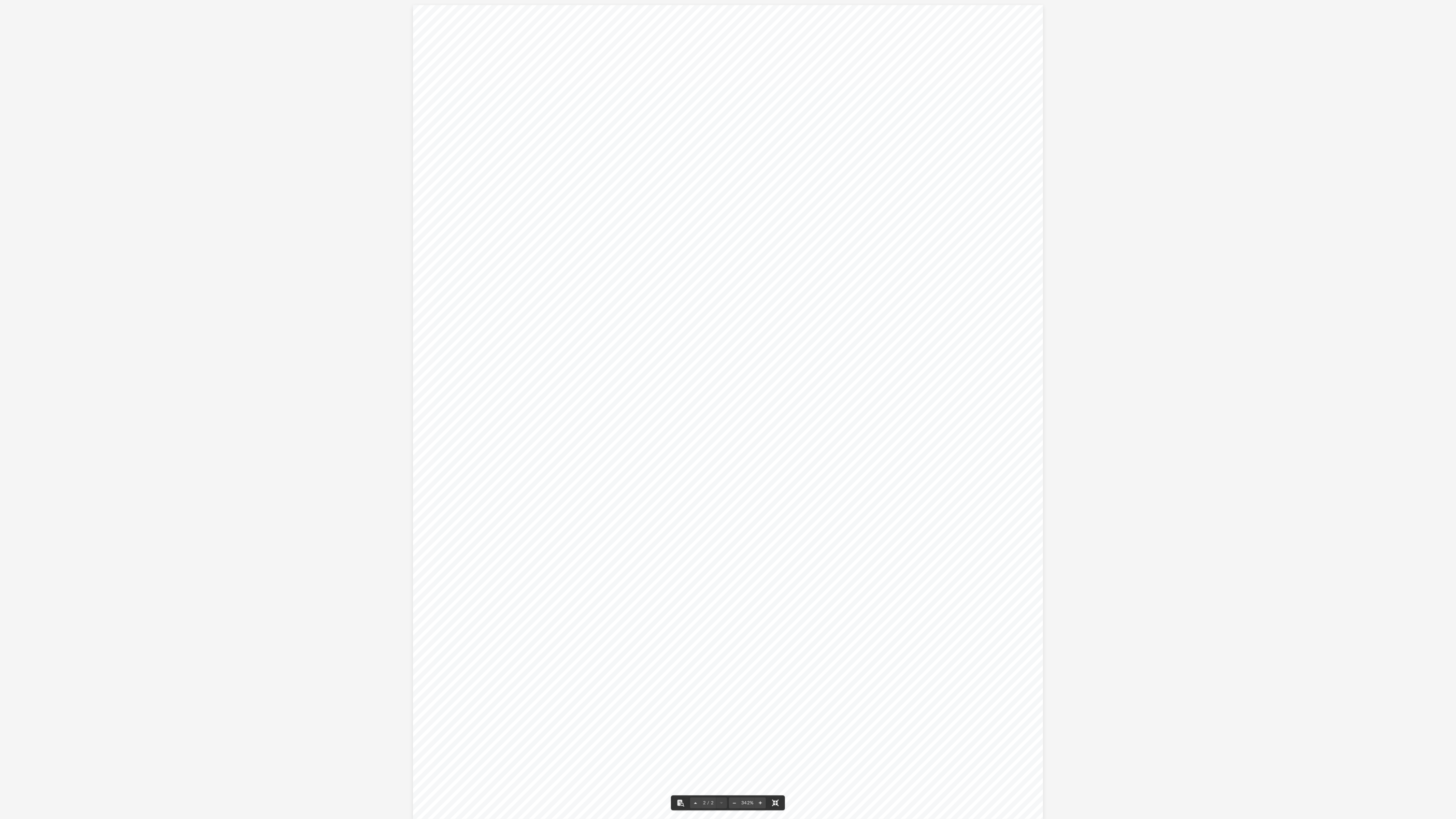
click at [727, 354] on button "File preview" at bounding box center [775, 803] width 15 height 15
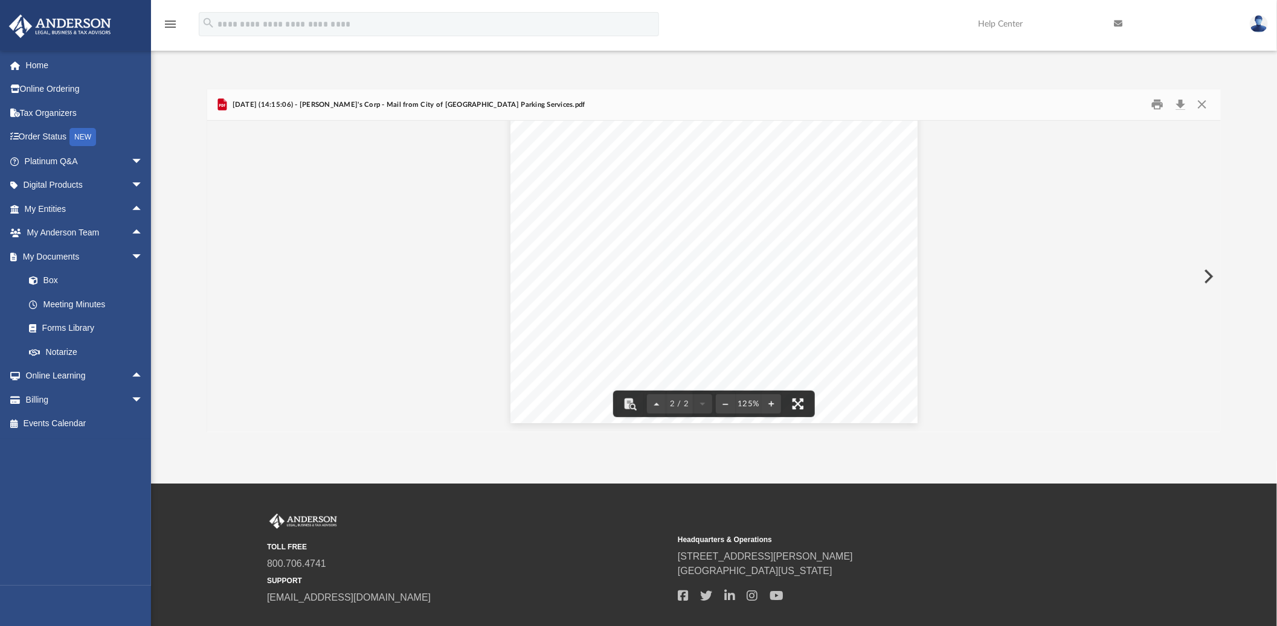
scroll to position [546, 0]
click at [647, 207] on div "Page 2" at bounding box center [713, 394] width 407 height 528
click at [771, 403] on button "File preview" at bounding box center [770, 404] width 19 height 27
click at [771, 403] on div "Page 2" at bounding box center [714, 415] width 440 height 589
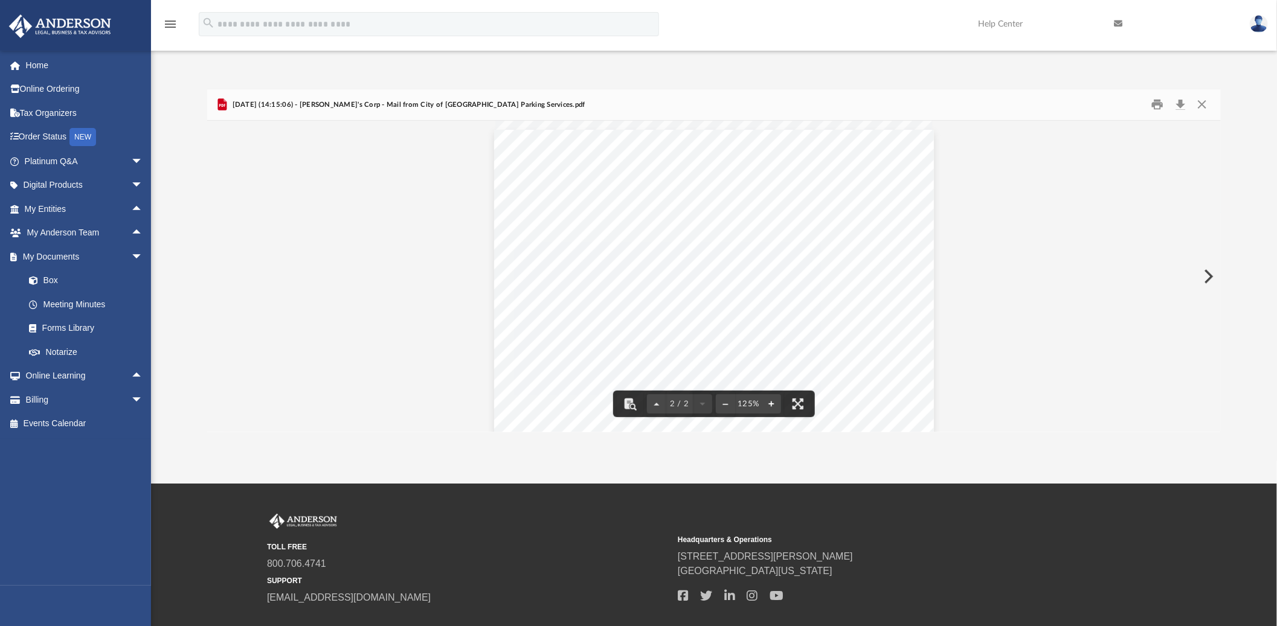
click at [771, 403] on button "File preview" at bounding box center [770, 404] width 19 height 27
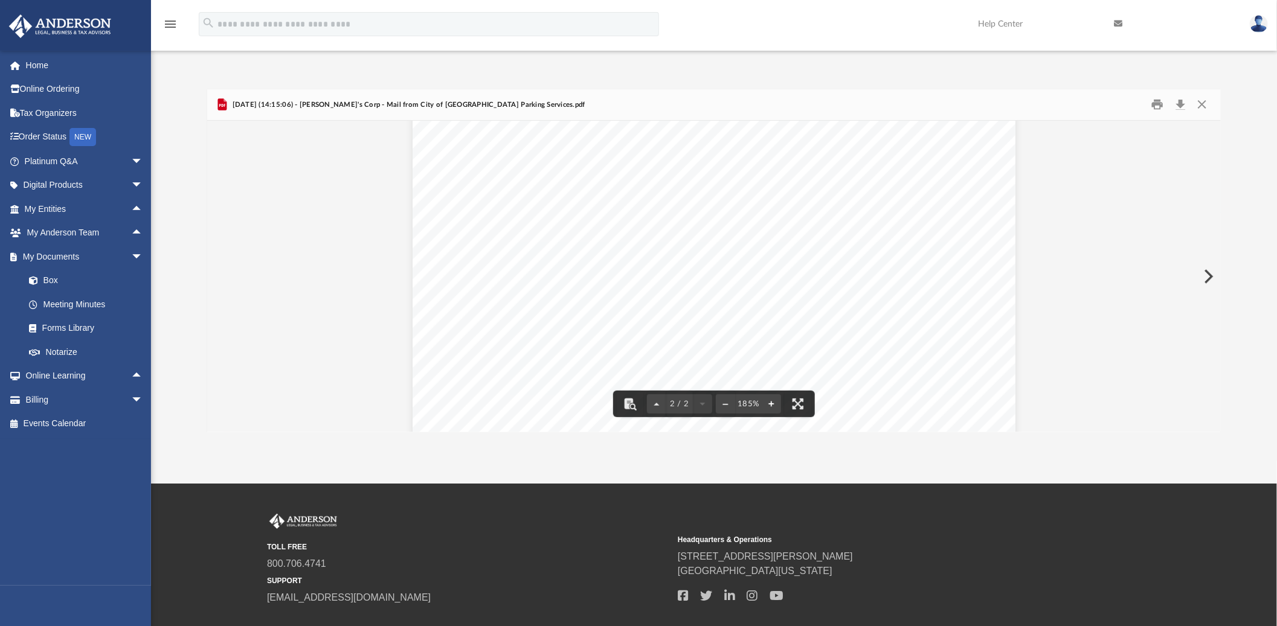
scroll to position [1203, 0]
click at [767, 406] on button "File preview" at bounding box center [770, 404] width 19 height 27
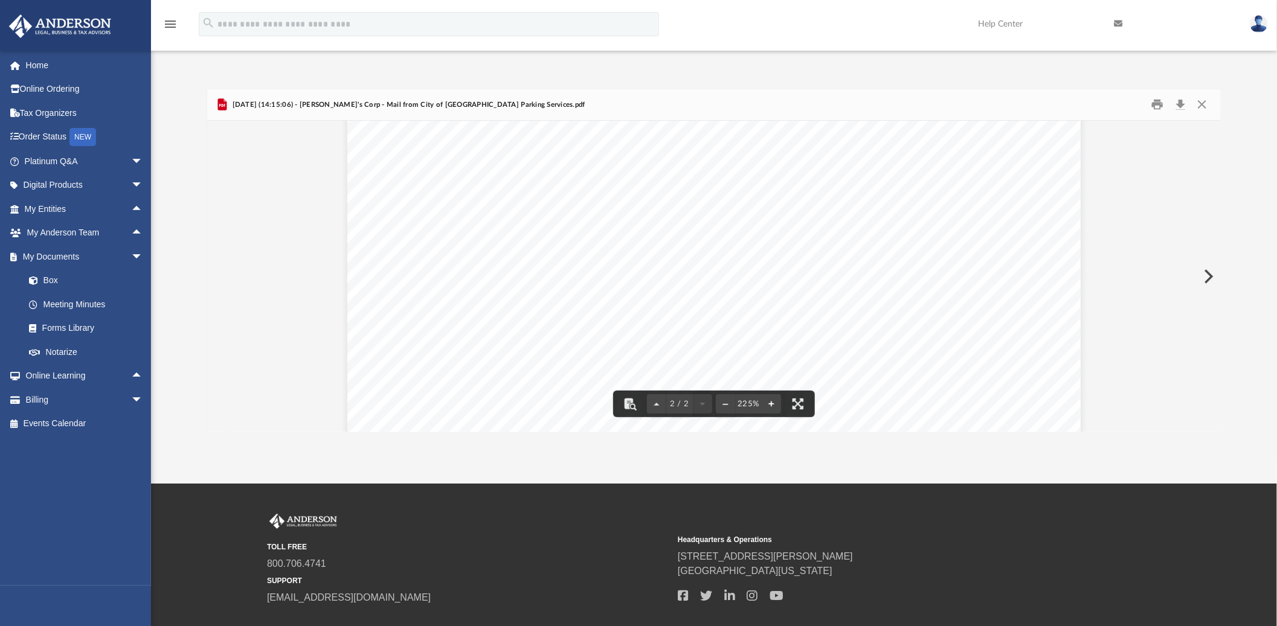
scroll to position [1458, 0]
click at [725, 405] on button "File preview" at bounding box center [725, 404] width 19 height 27
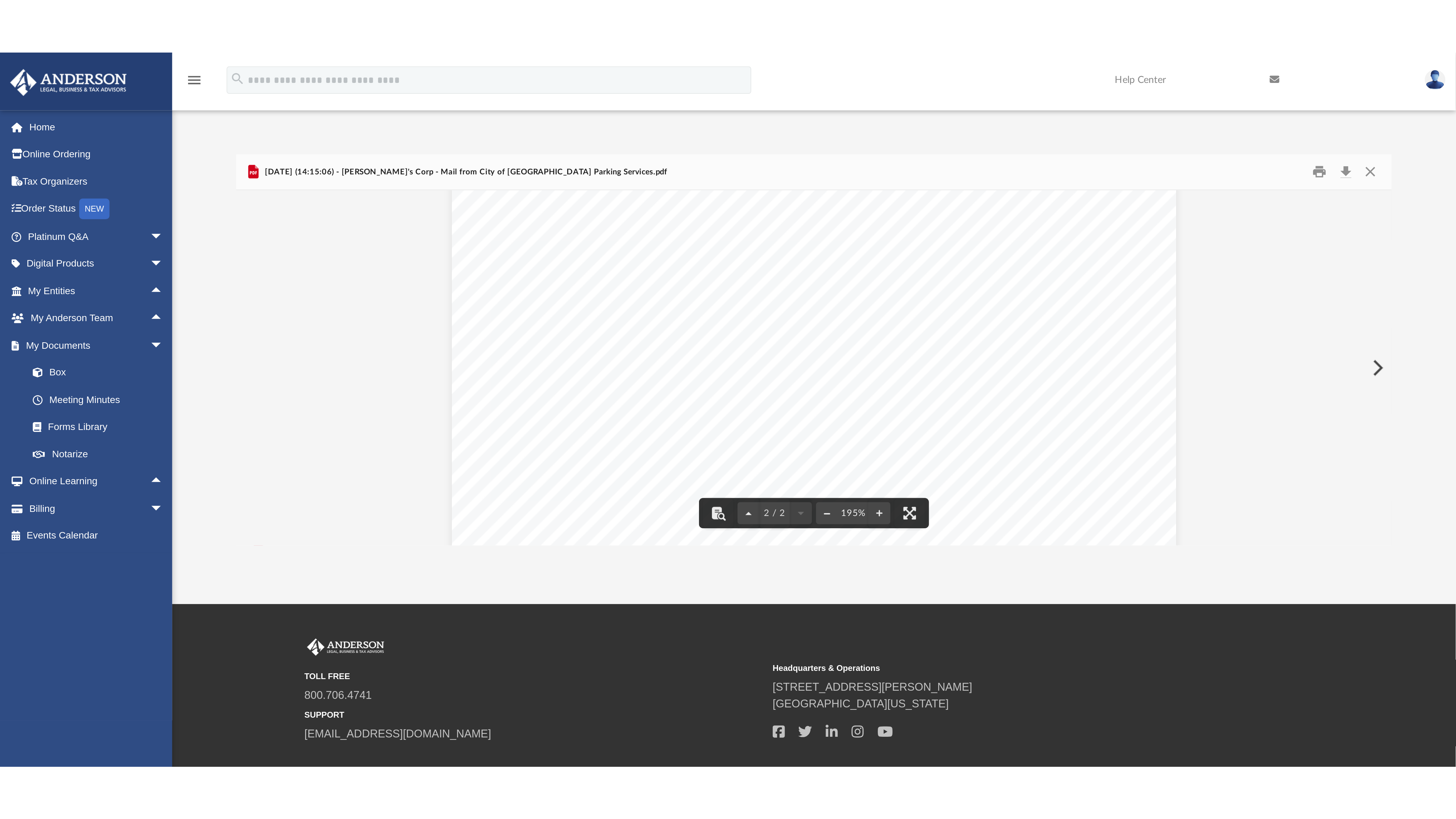
scroll to position [716, 0]
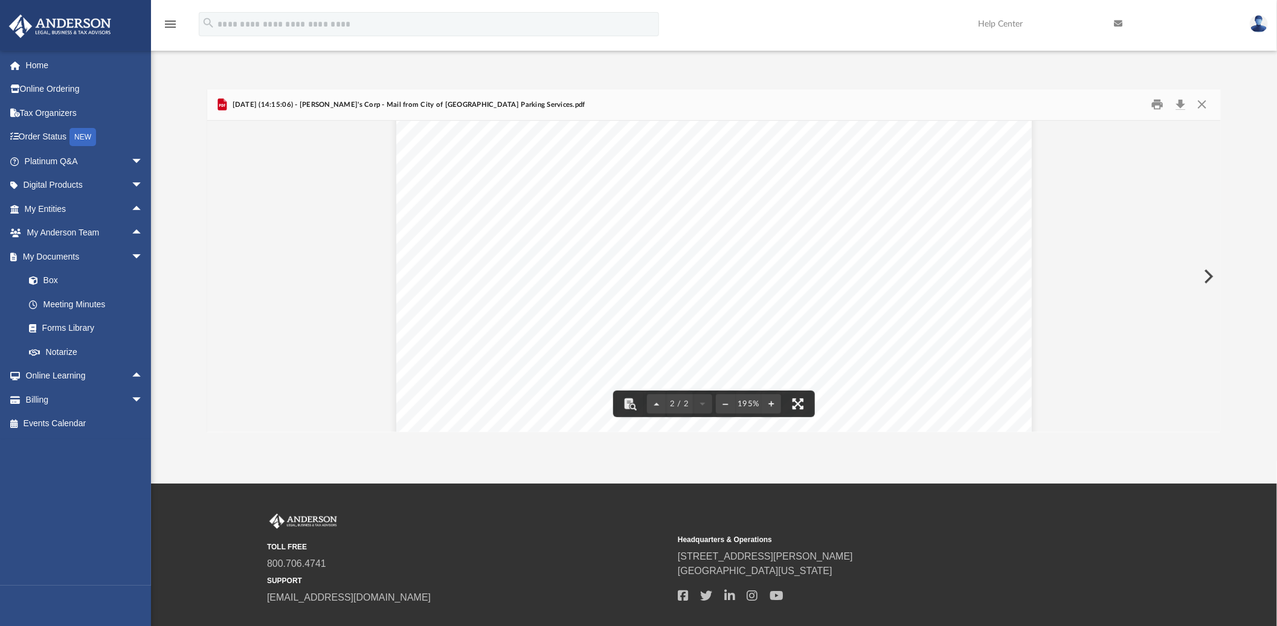
click at [795, 403] on button "File preview" at bounding box center [797, 404] width 27 height 27
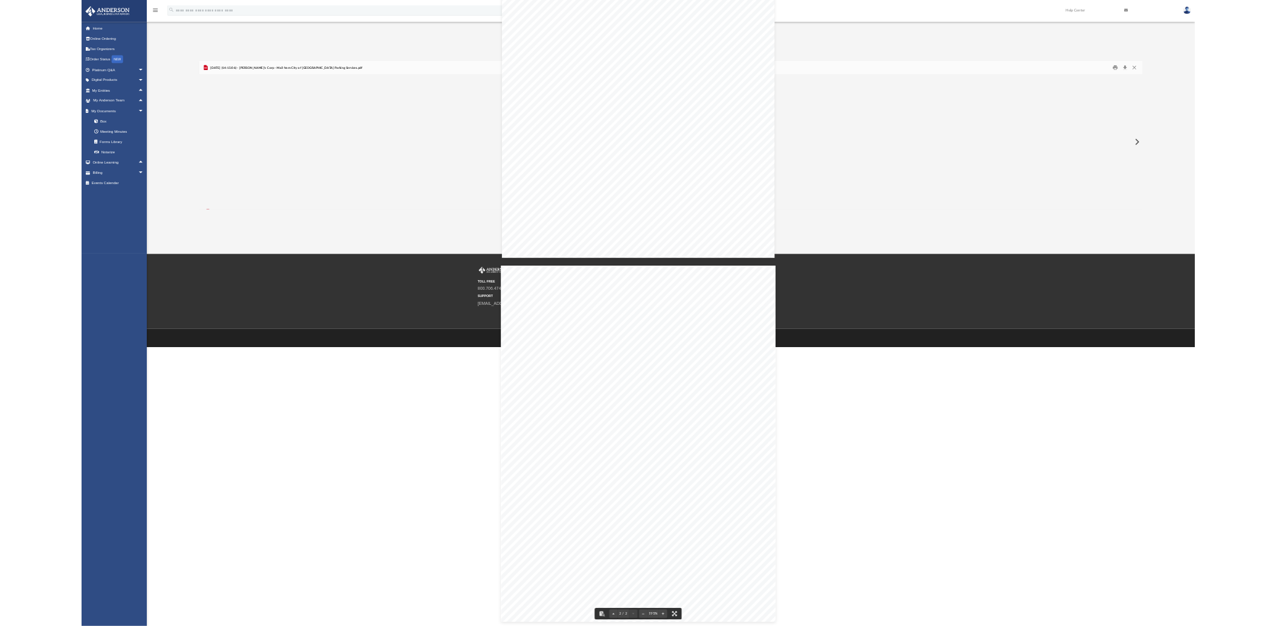
scroll to position [263, 2172]
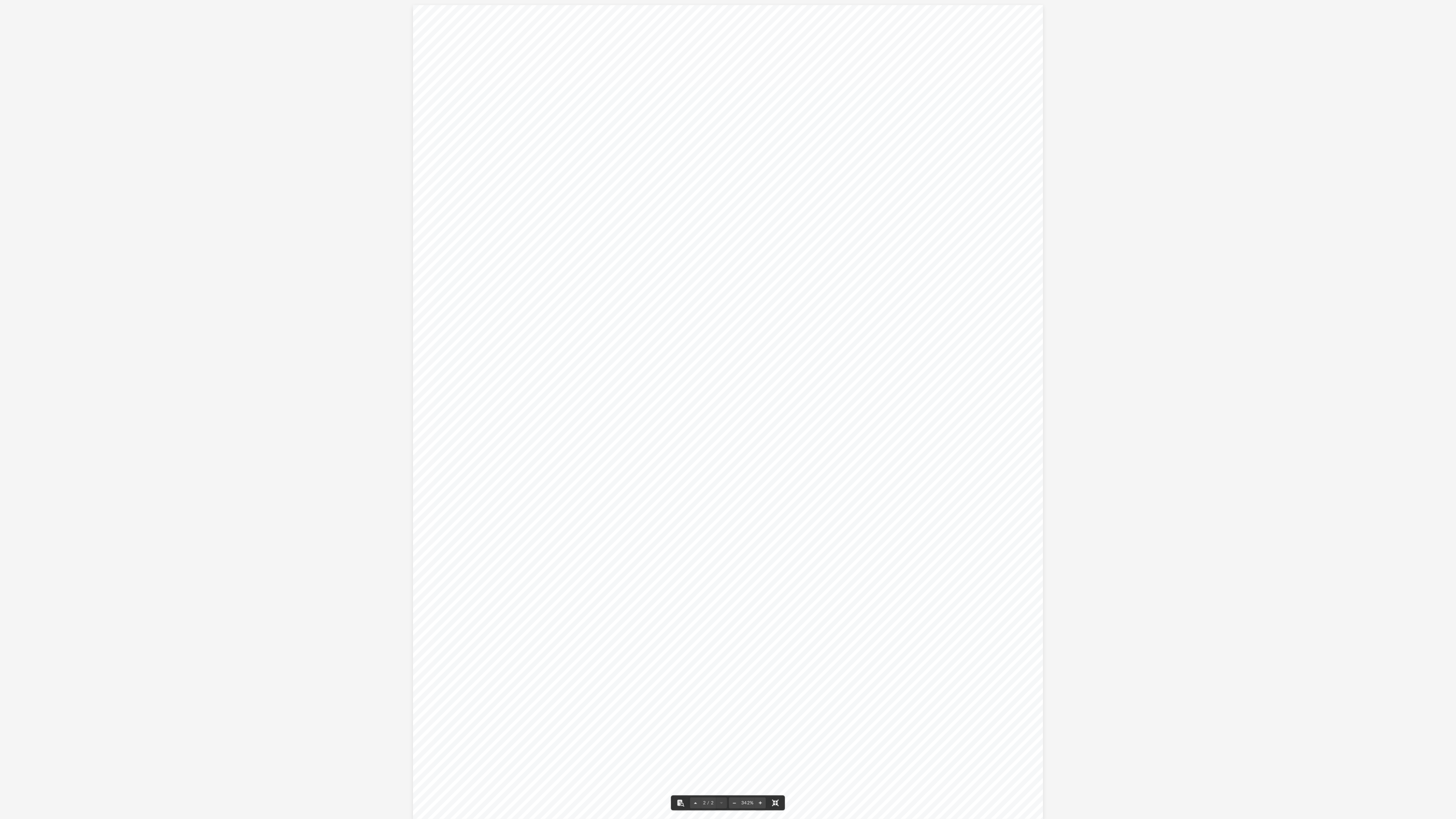
click at [727, 354] on button "File preview" at bounding box center [775, 803] width 15 height 15
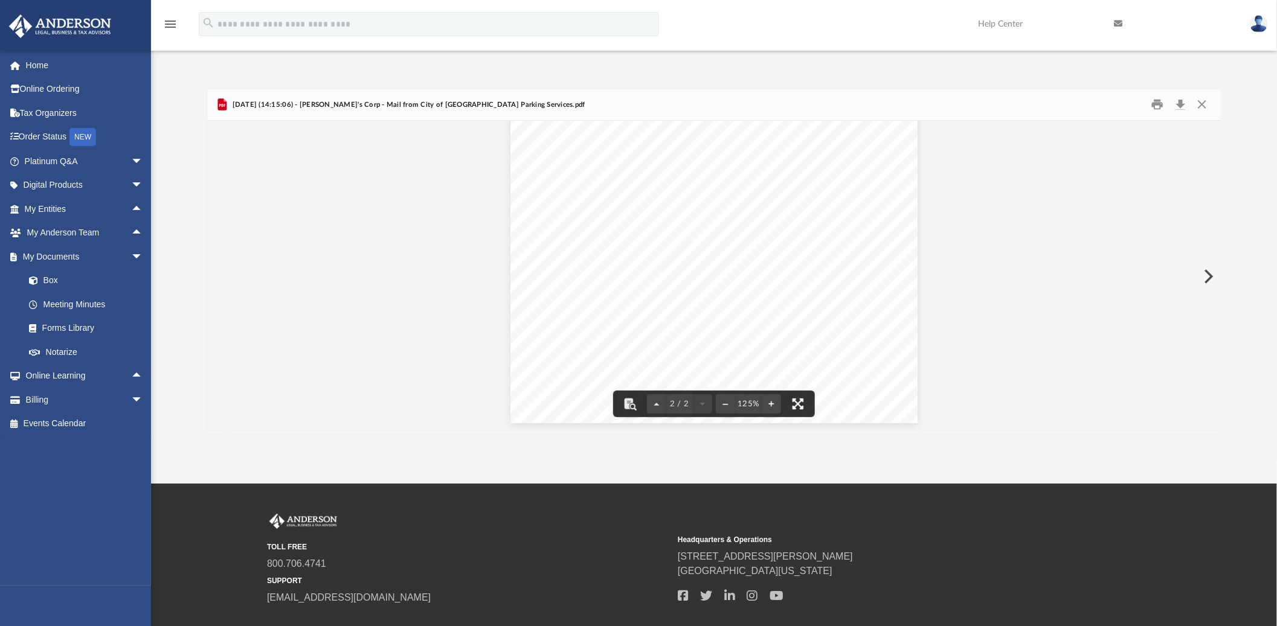
scroll to position [546, 0]
click at [726, 403] on button "File preview" at bounding box center [725, 404] width 19 height 27
click at [726, 403] on div "2 / 2 125%" at bounding box center [713, 277] width 1013 height 312
click at [726, 403] on button "File preview" at bounding box center [725, 404] width 19 height 27
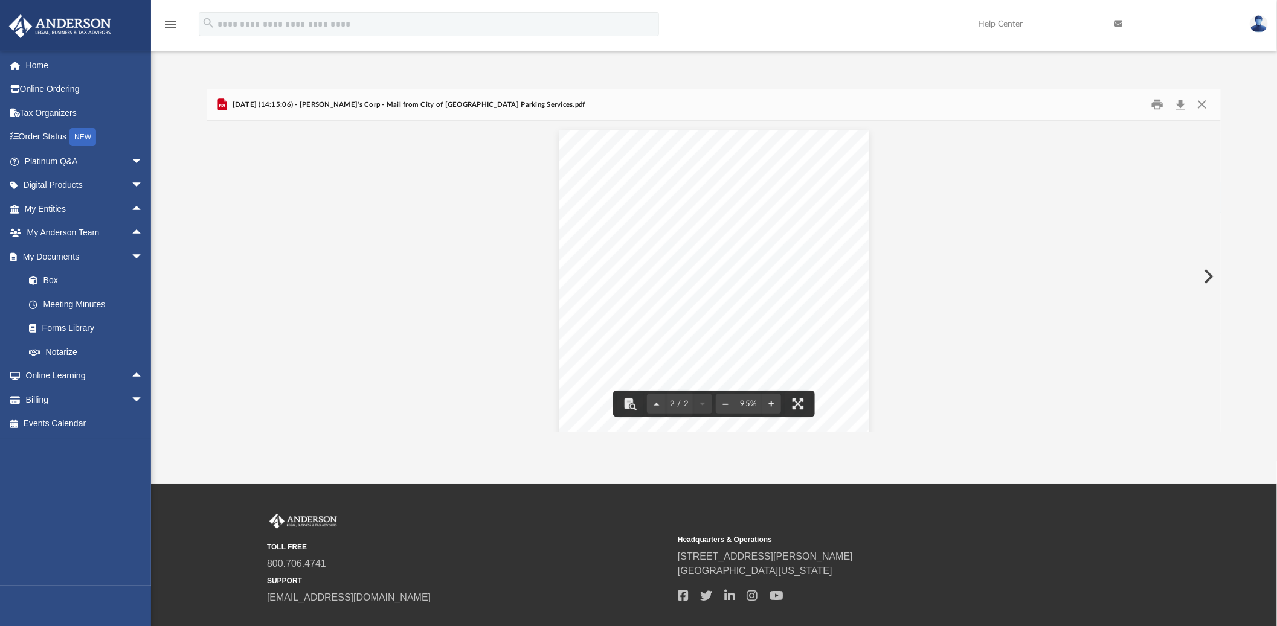
click at [726, 403] on button "File preview" at bounding box center [725, 404] width 19 height 27
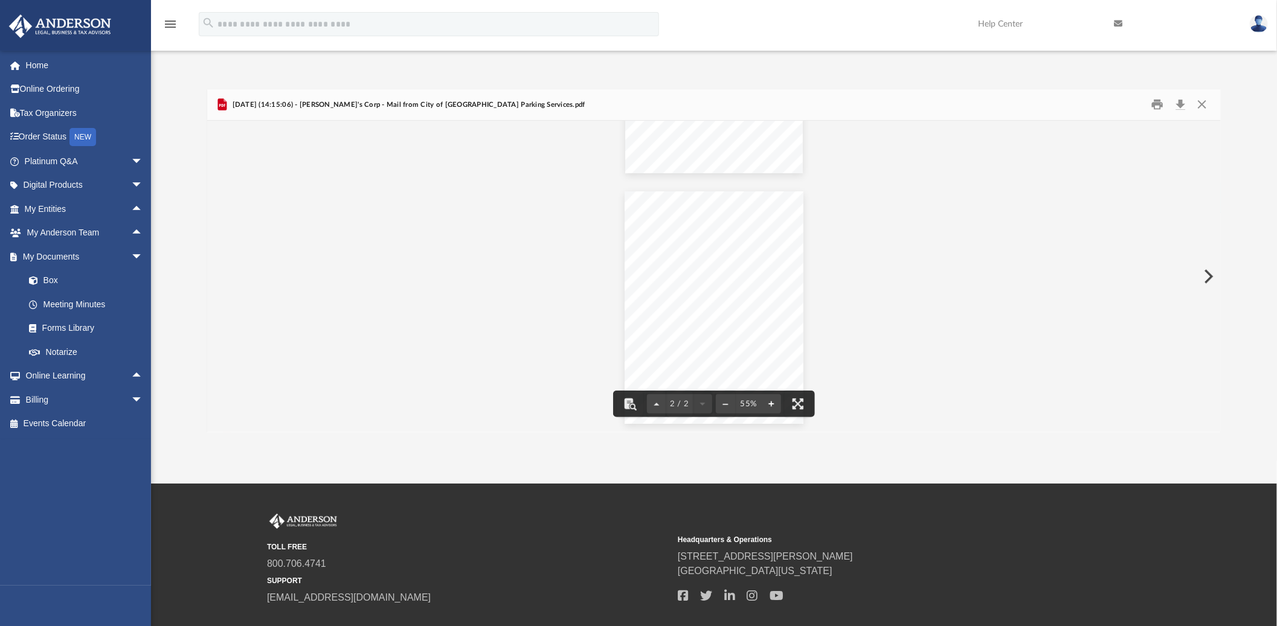
click at [770, 405] on button "File preview" at bounding box center [770, 404] width 19 height 27
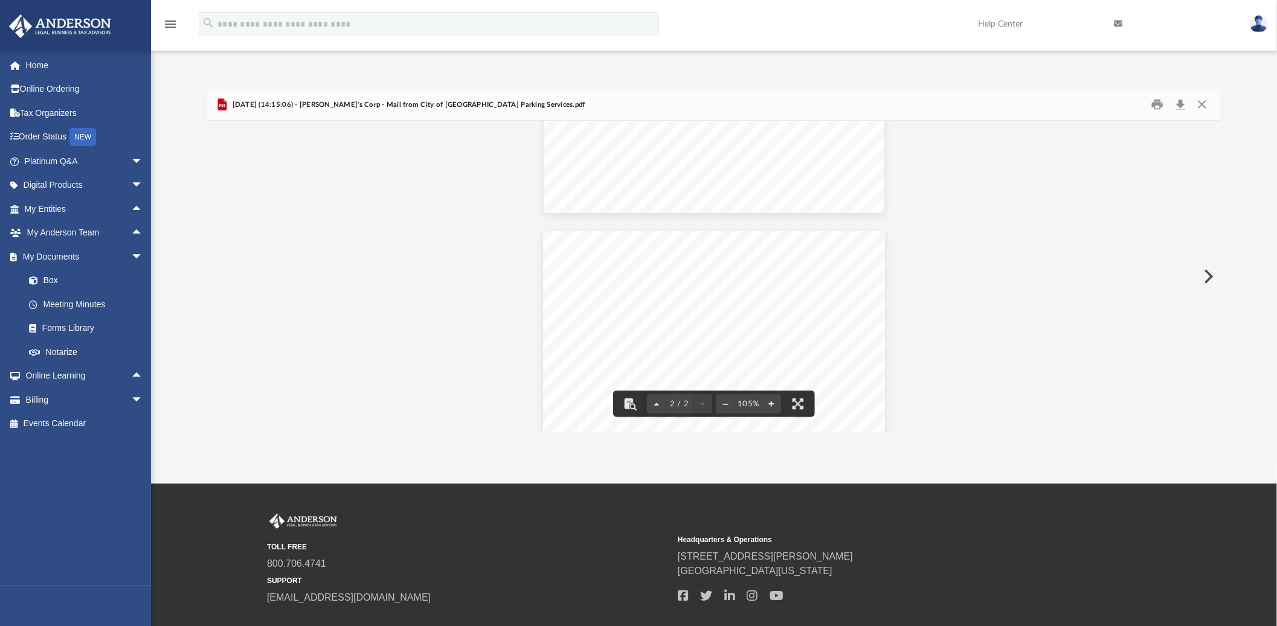
click at [770, 405] on button "File preview" at bounding box center [770, 404] width 19 height 27
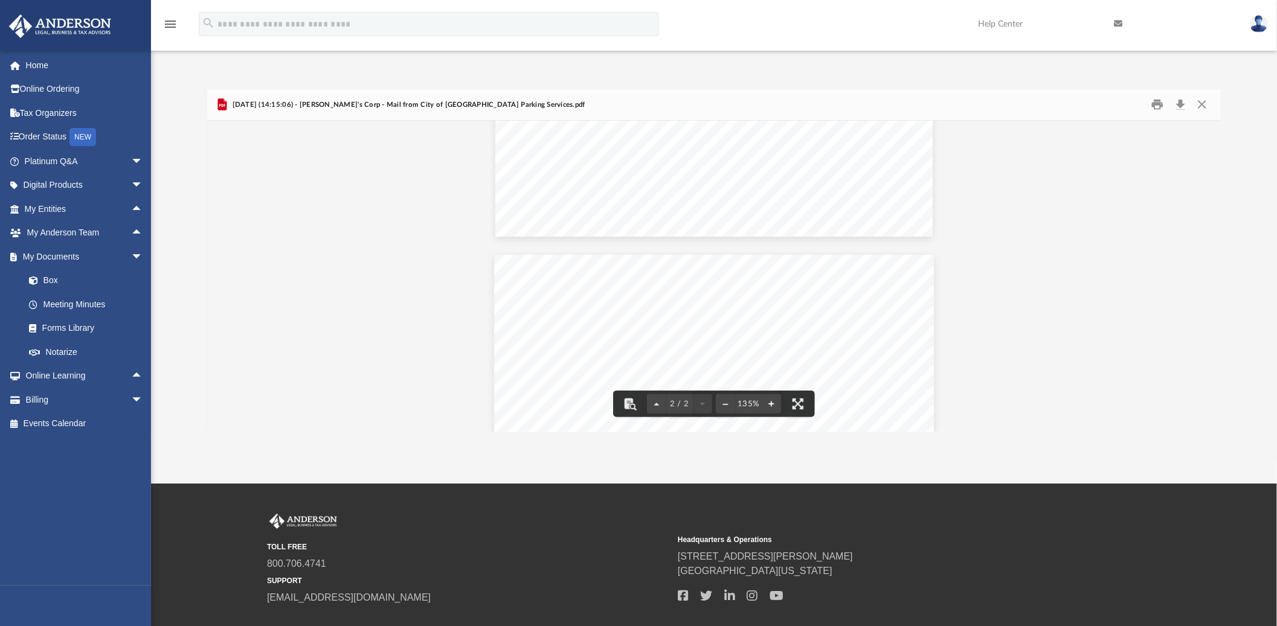
scroll to position [498, 0]
click at [1179, 104] on button "Download" at bounding box center [1180, 104] width 22 height 19
click at [1085, 267] on div "Document Viewer" at bounding box center [713, 254] width 1013 height 1262
